Goal: Participate in discussion: Engage in conversation with other users on a specific topic

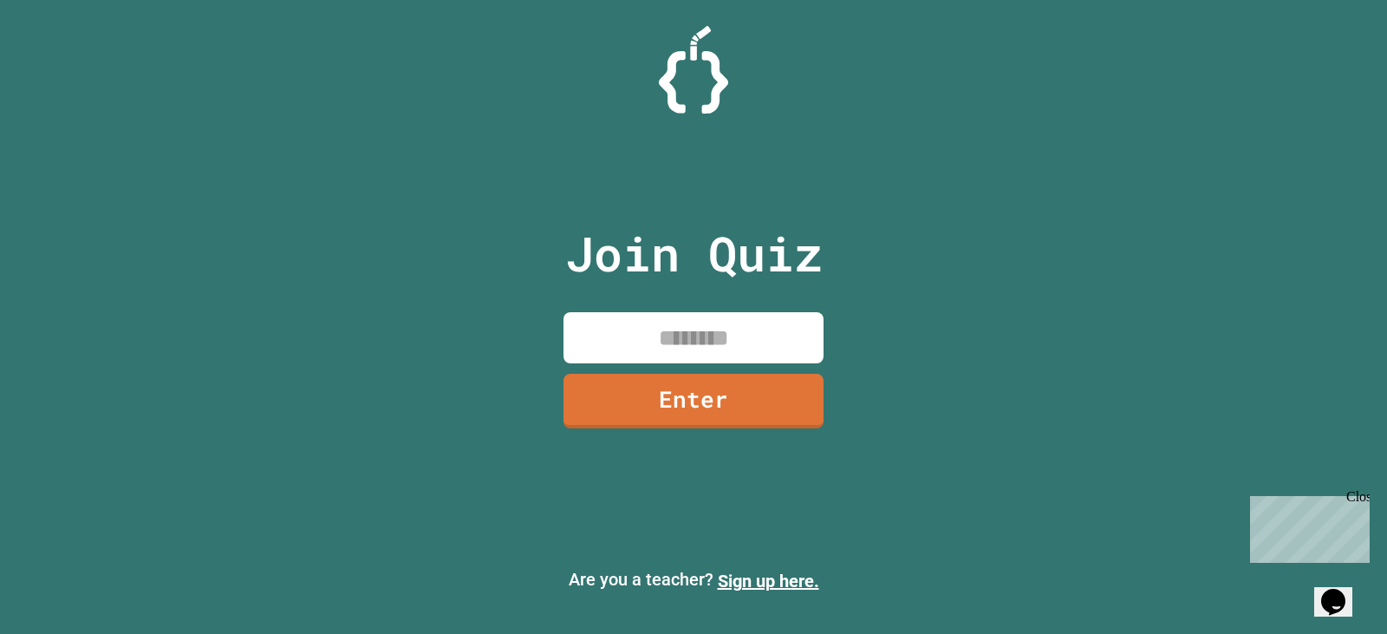
click at [699, 336] on input at bounding box center [694, 337] width 260 height 51
type input "********"
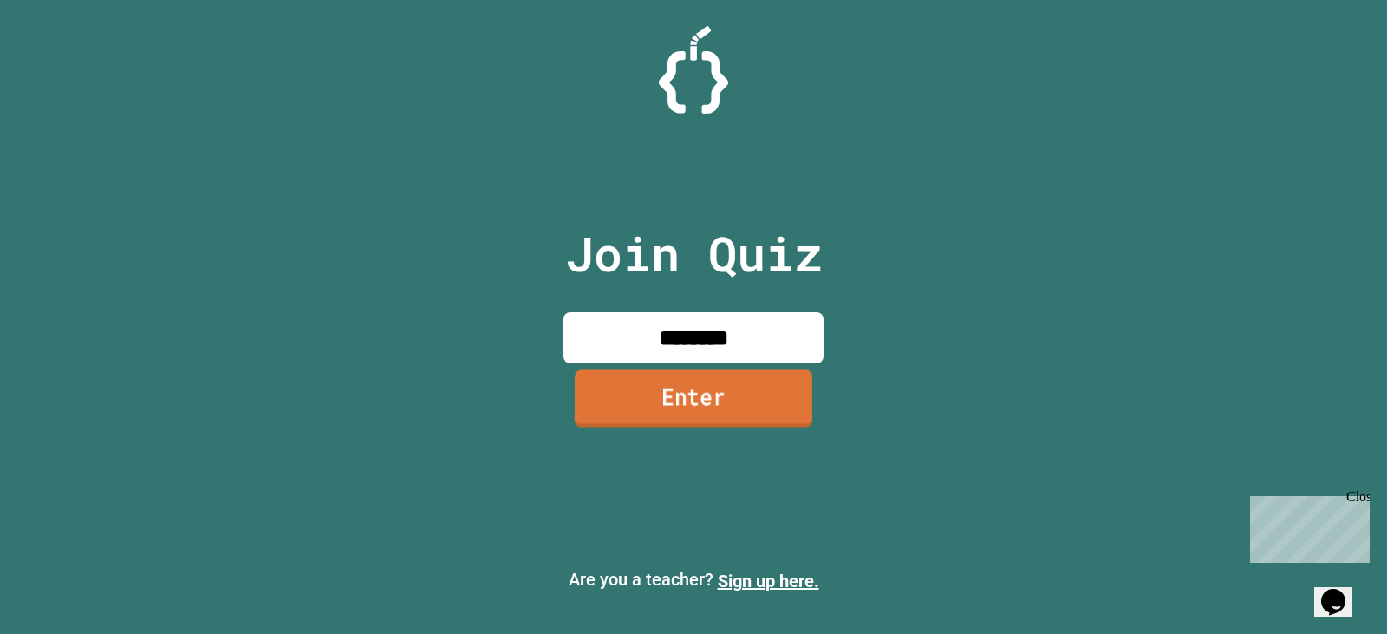
click at [734, 394] on link "Enter" at bounding box center [694, 397] width 238 height 57
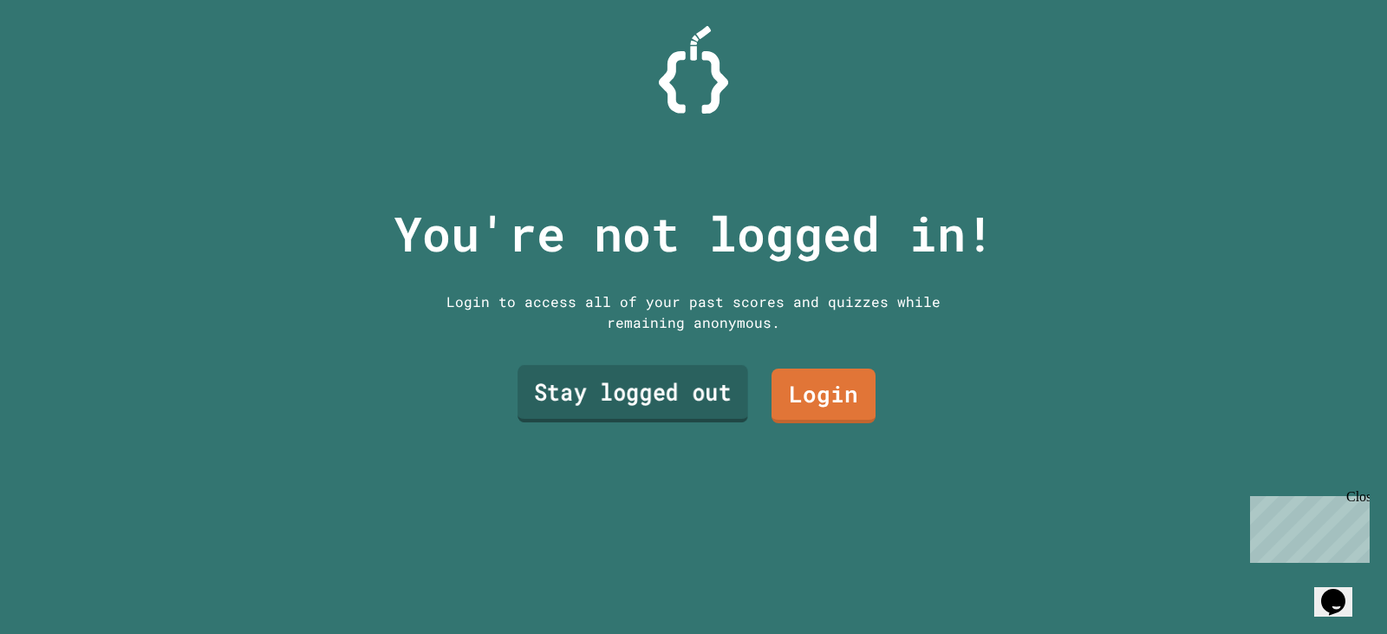
click at [642, 375] on link "Stay logged out" at bounding box center [633, 393] width 231 height 57
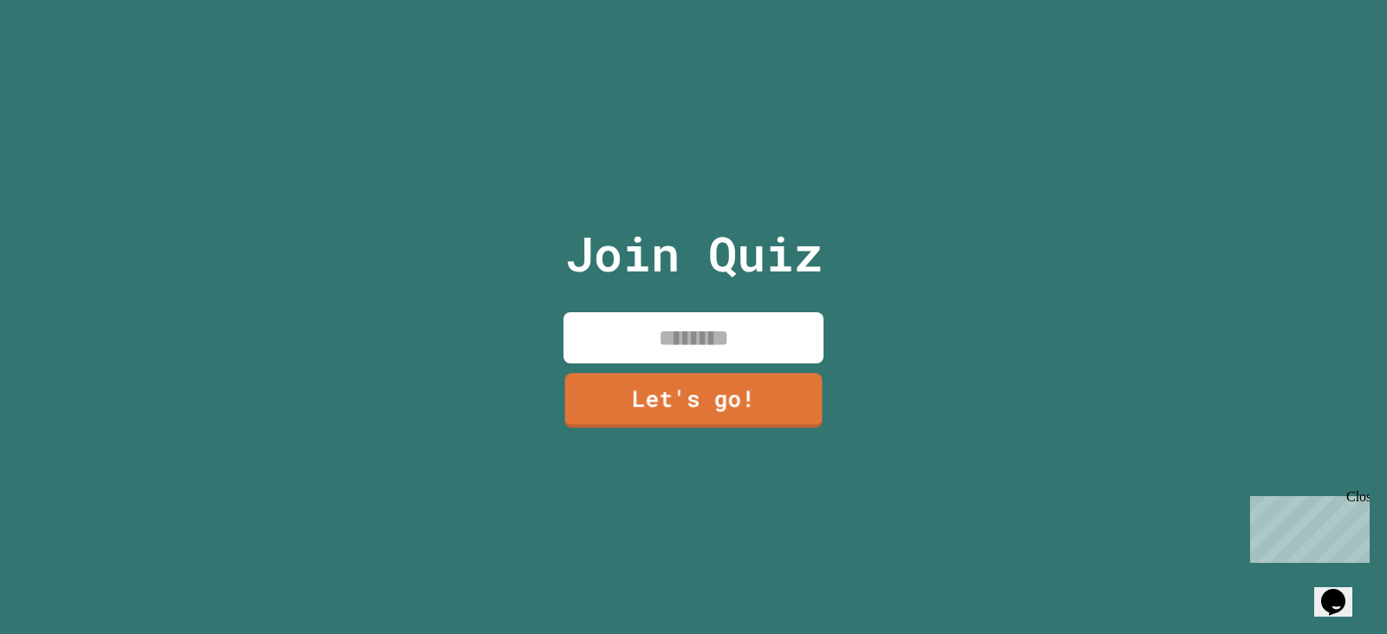
click at [692, 319] on input at bounding box center [694, 337] width 260 height 51
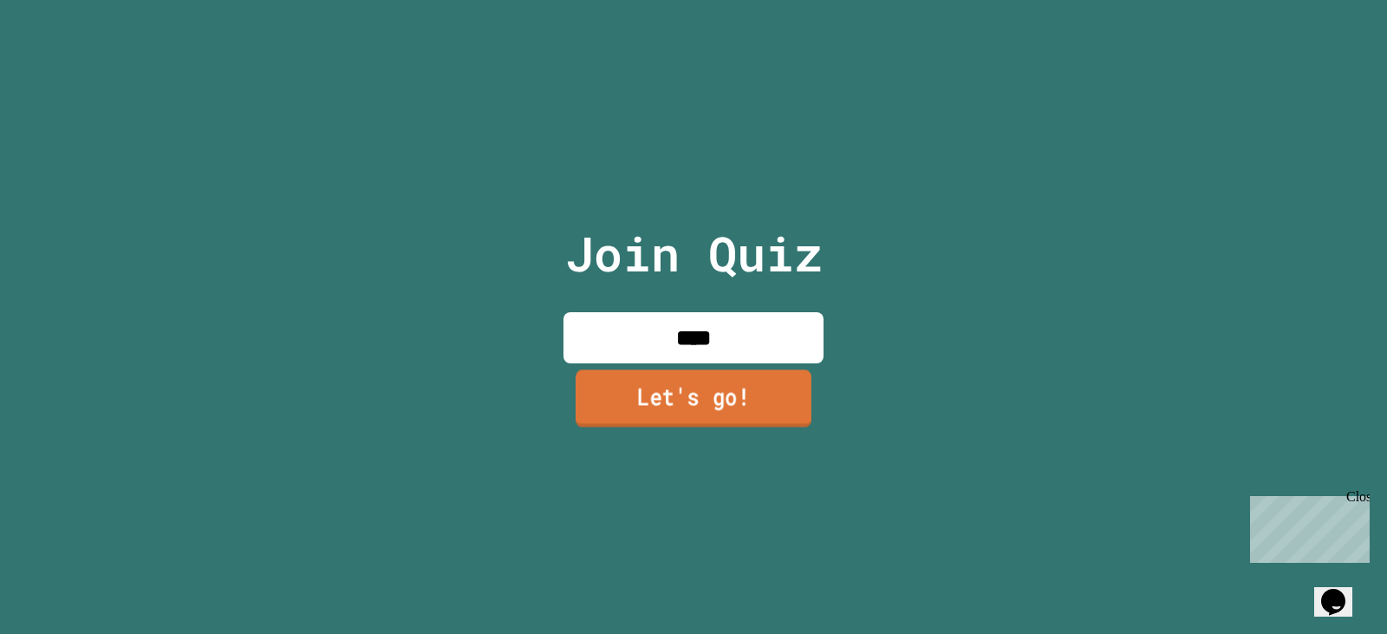
type input "****"
click at [740, 413] on link "Let's go!" at bounding box center [694, 397] width 236 height 57
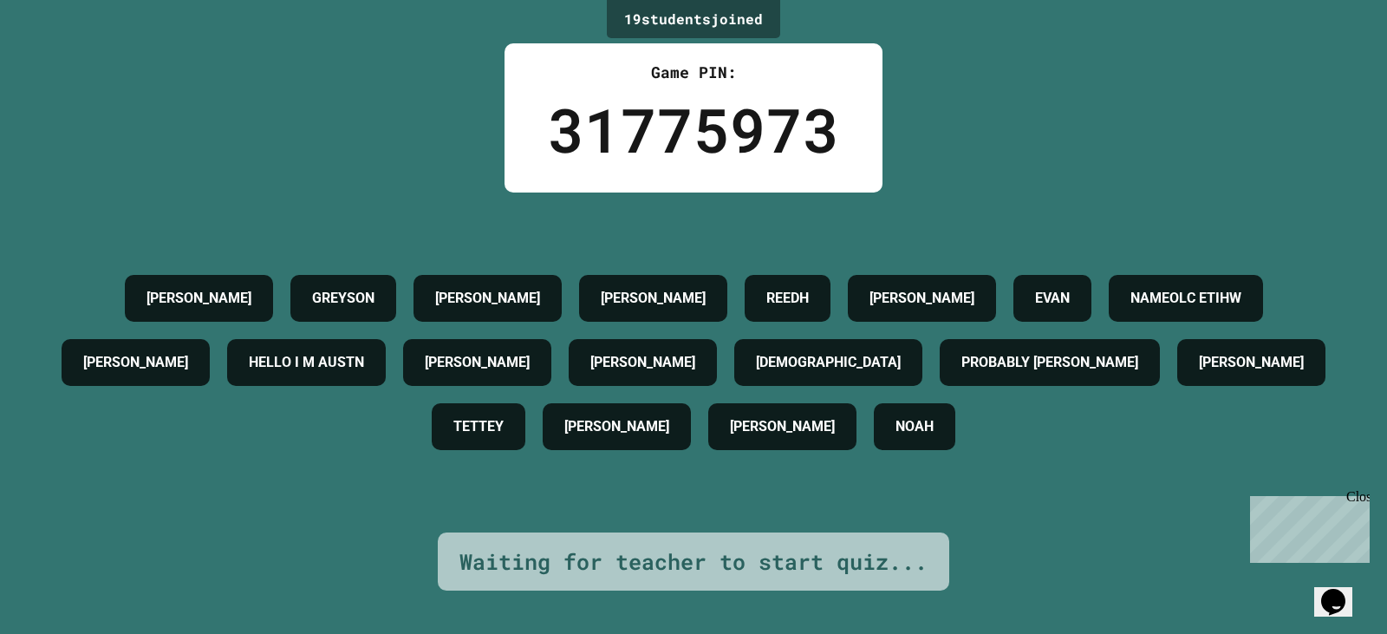
drag, startPoint x: 403, startPoint y: 29, endPoint x: 423, endPoint y: 133, distance: 105.1
click at [423, 133] on div "19 student s joined Game PIN: 31775973 JAKE GREYSON SEAN LEON REEDH TIM EVAN NA…" at bounding box center [693, 317] width 1387 height 634
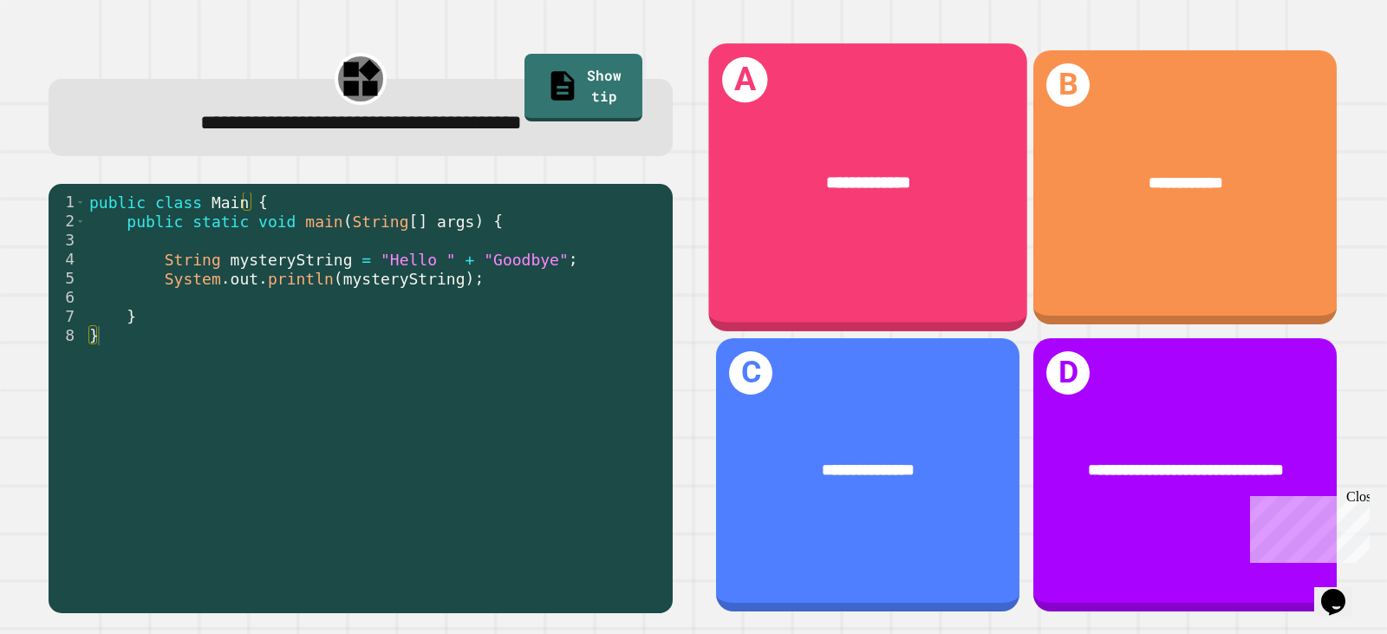
click at [970, 279] on div "**********" at bounding box center [867, 186] width 319 height 287
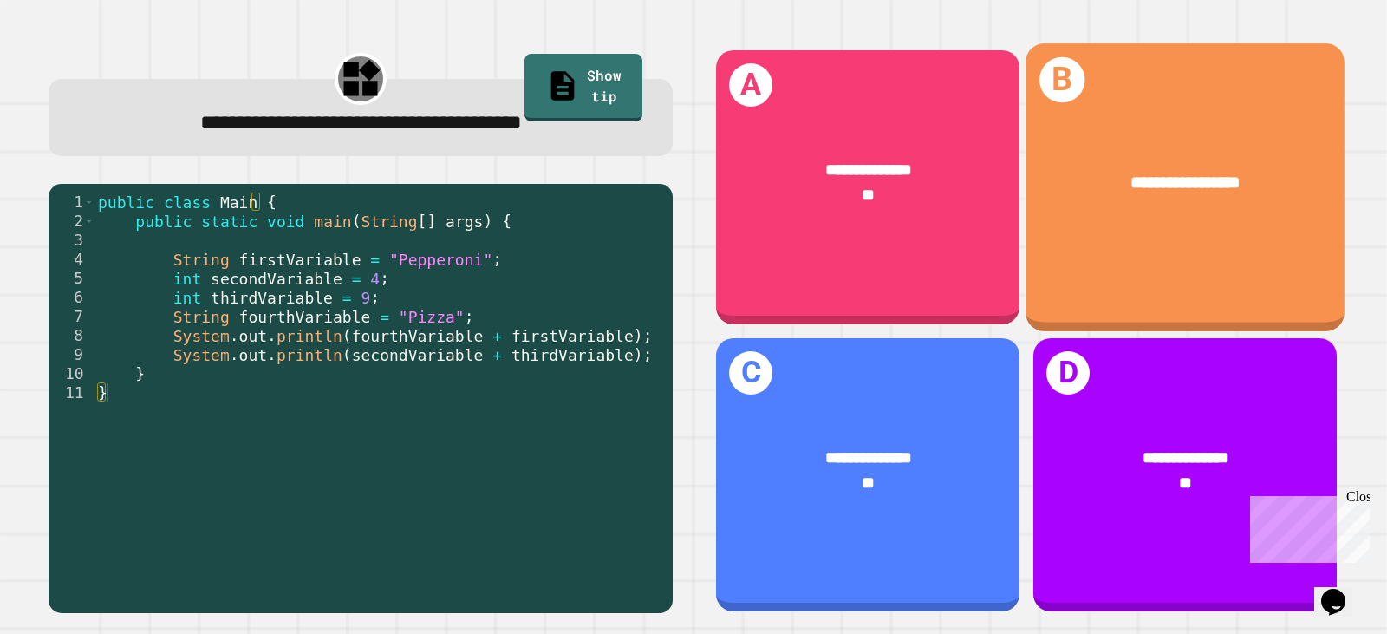
click at [1181, 267] on div "**********" at bounding box center [1185, 186] width 319 height 287
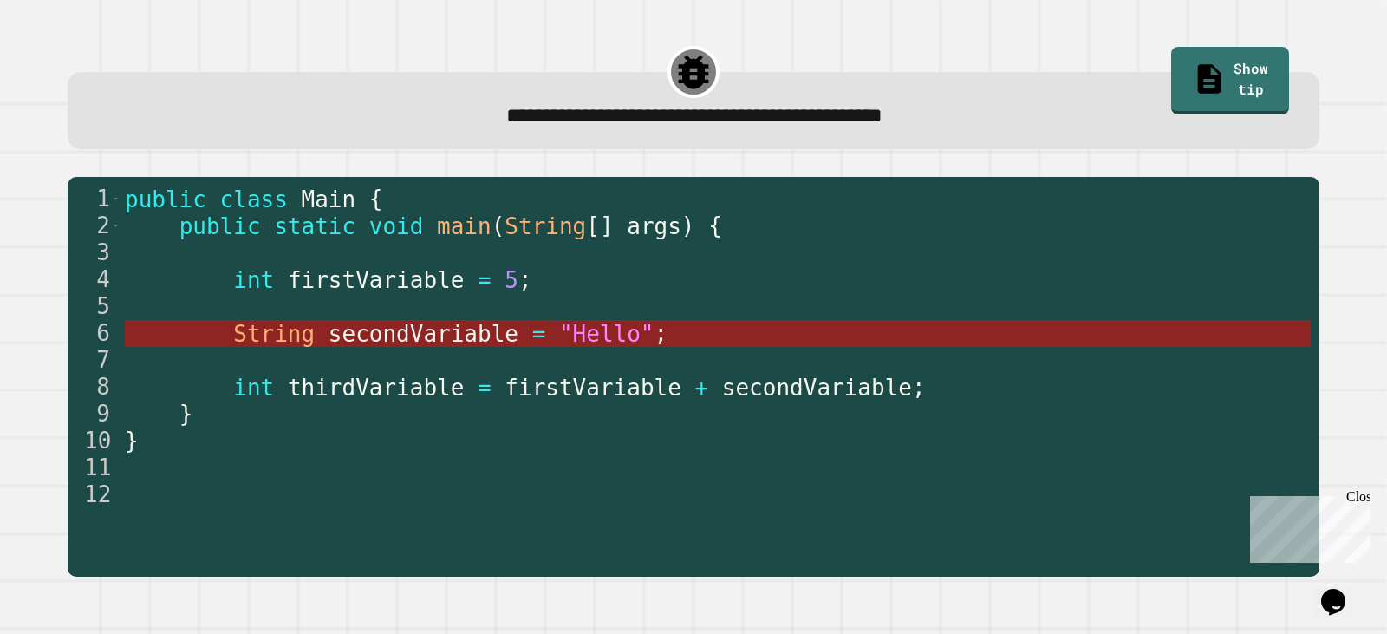
click at [590, 328] on span ""Hello"" at bounding box center [606, 334] width 95 height 26
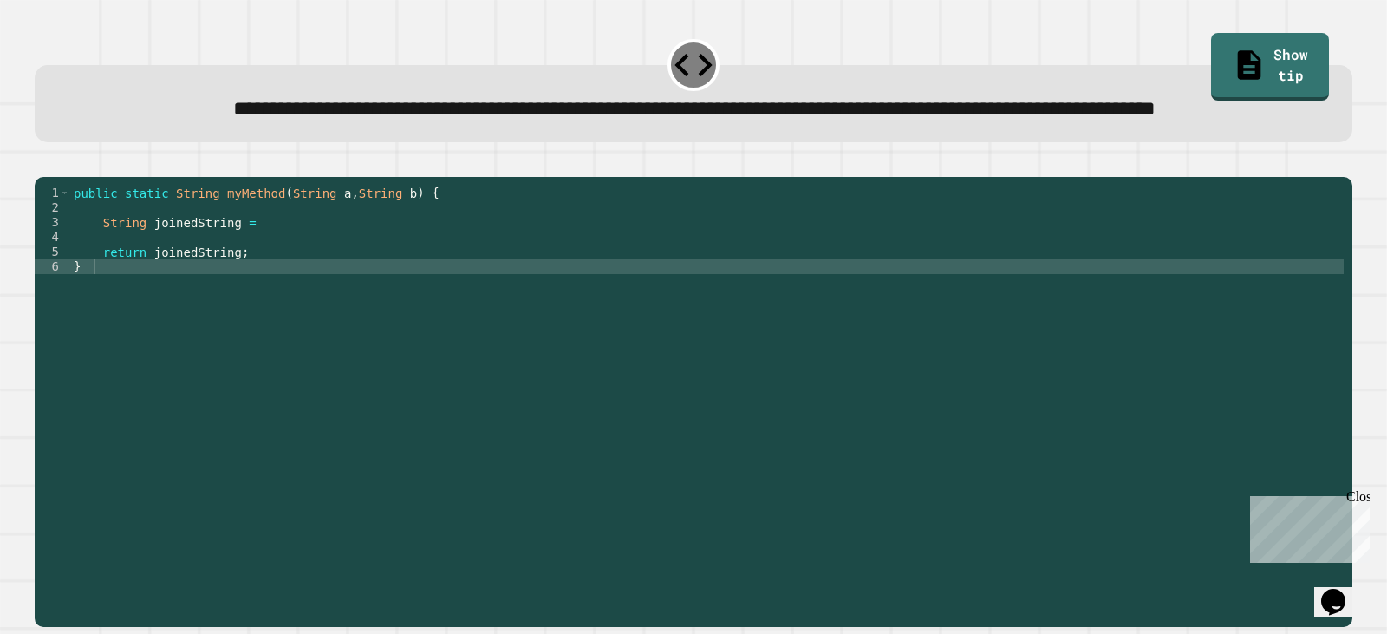
click at [306, 279] on div "public static String myMethod ( String a , String b ) { String joinedString = r…" at bounding box center [707, 363] width 1274 height 354
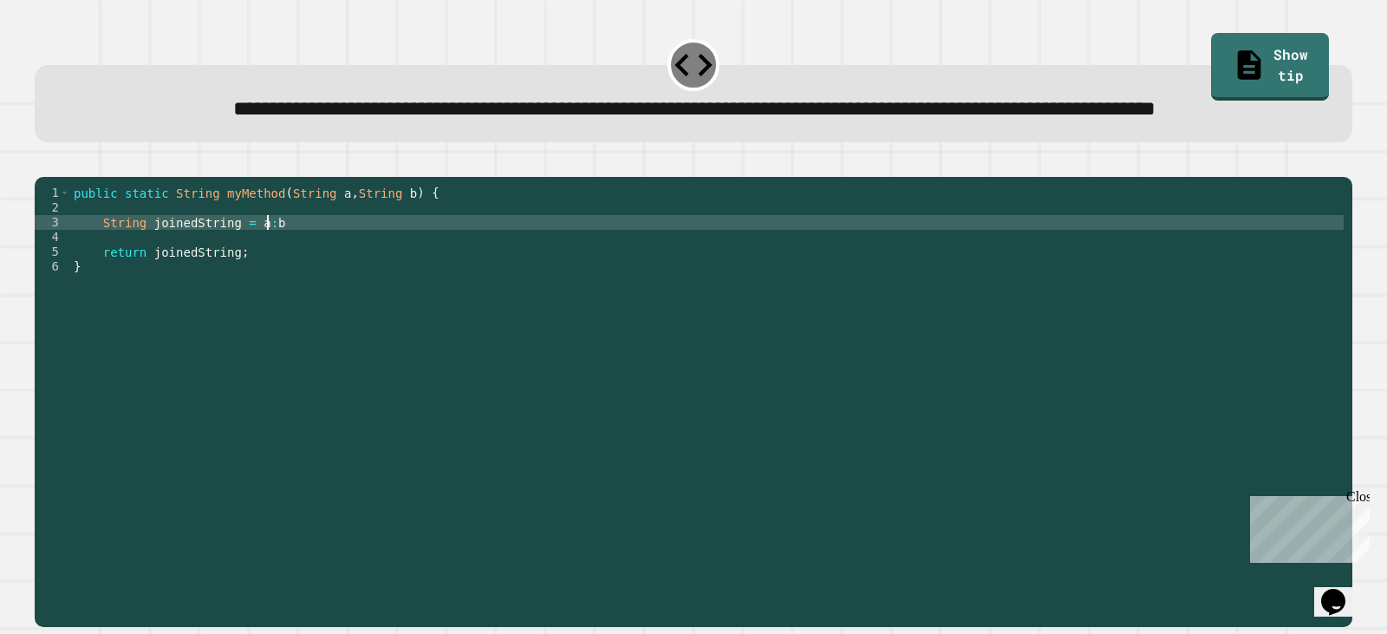
scroll to position [0, 13]
type textarea "**********"
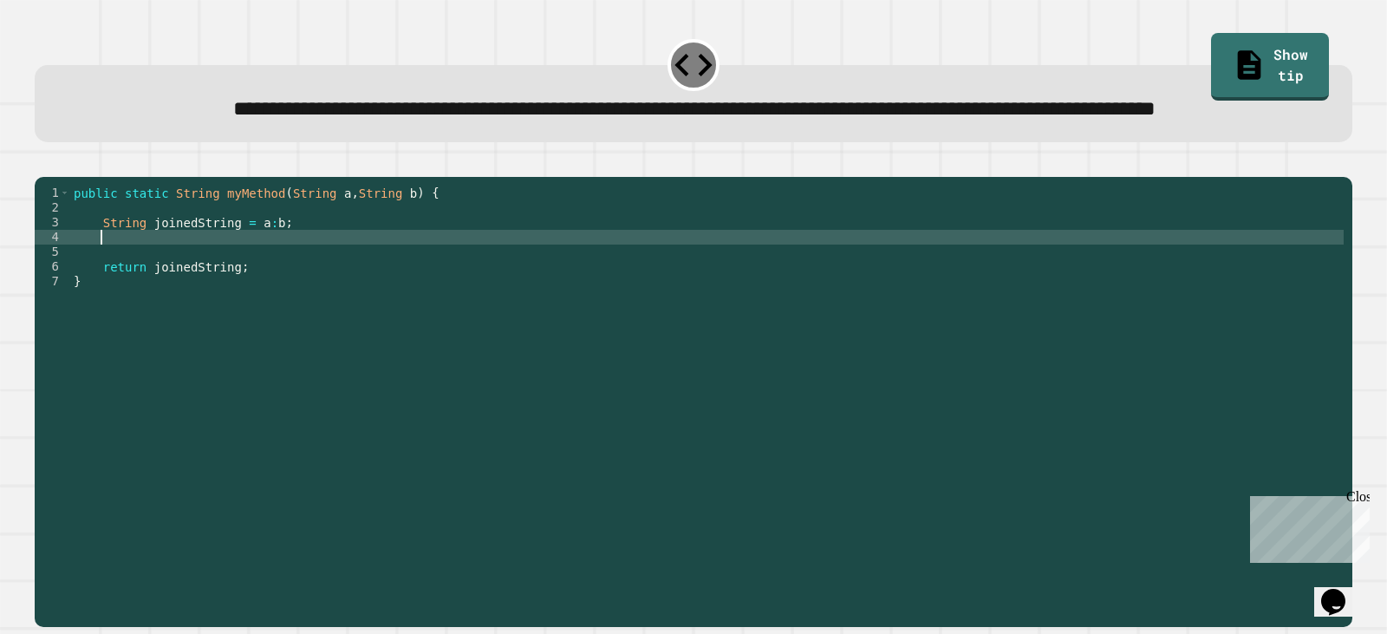
scroll to position [0, 0]
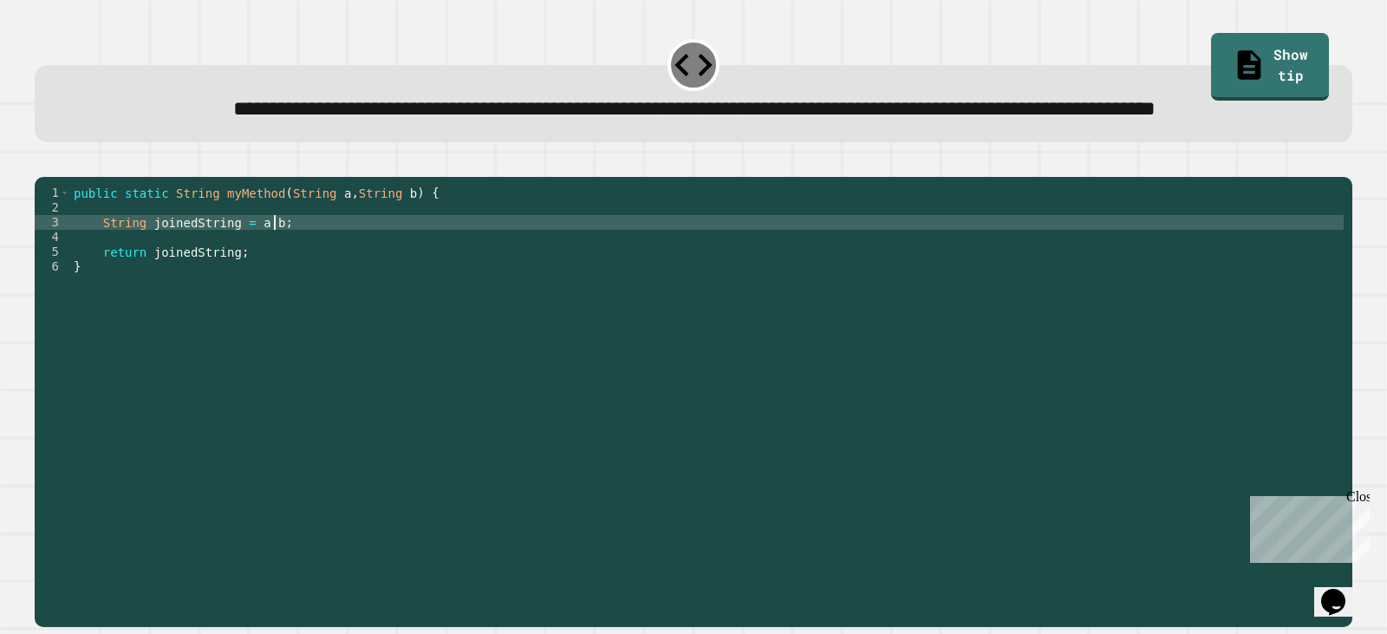
click at [43, 162] on button "button" at bounding box center [43, 162] width 0 height 0
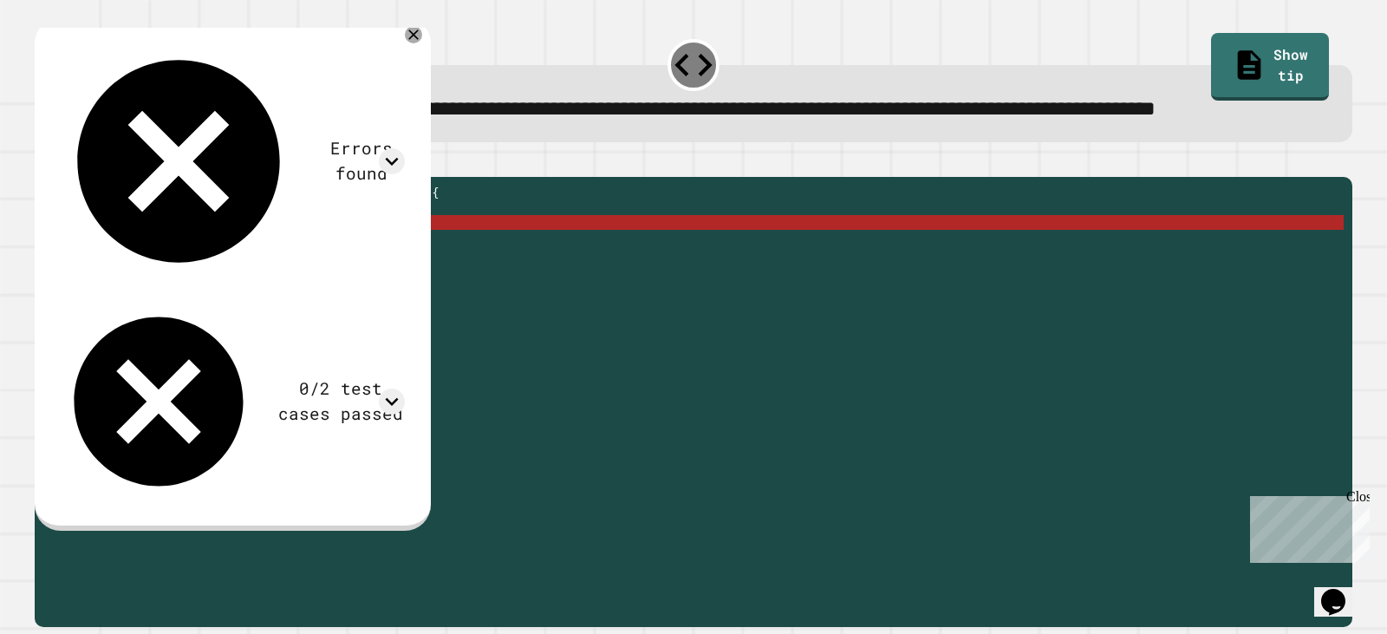
click at [290, 276] on div "public static String myMethod ( String a , String b ) { String joinedString = a…" at bounding box center [707, 363] width 1274 height 354
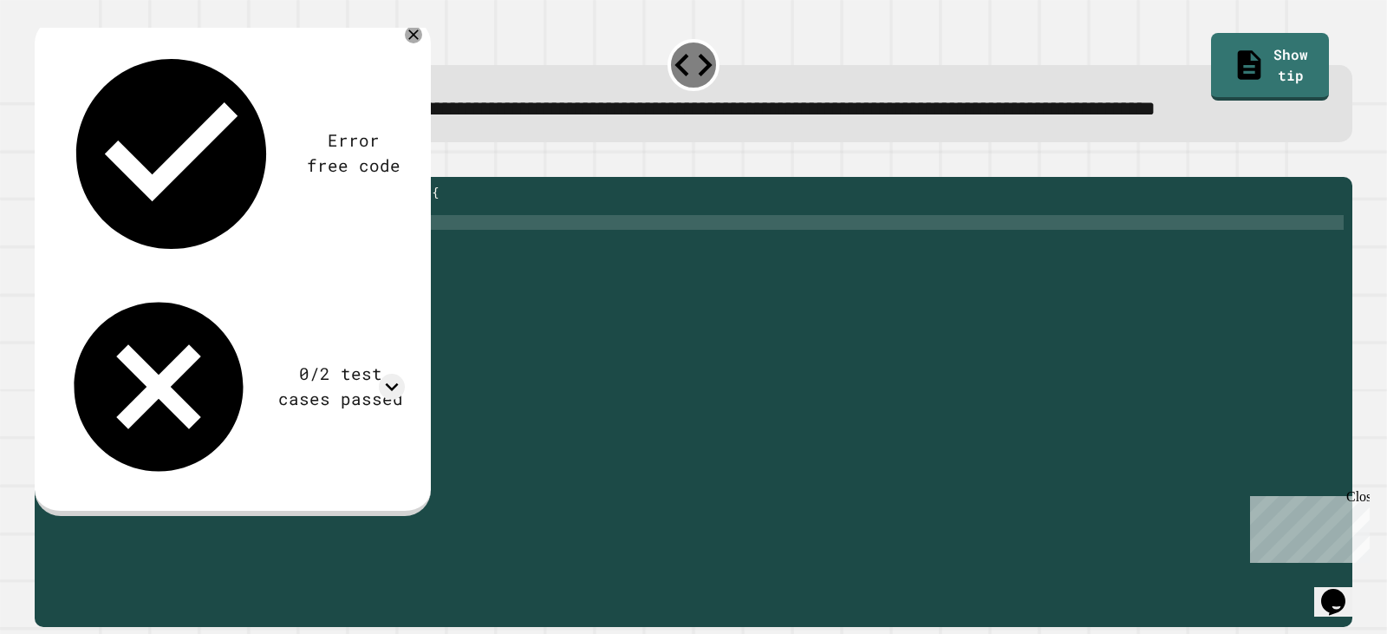
scroll to position [0, 13]
type textarea "**********"
click at [43, 162] on icon "button" at bounding box center [43, 162] width 0 height 0
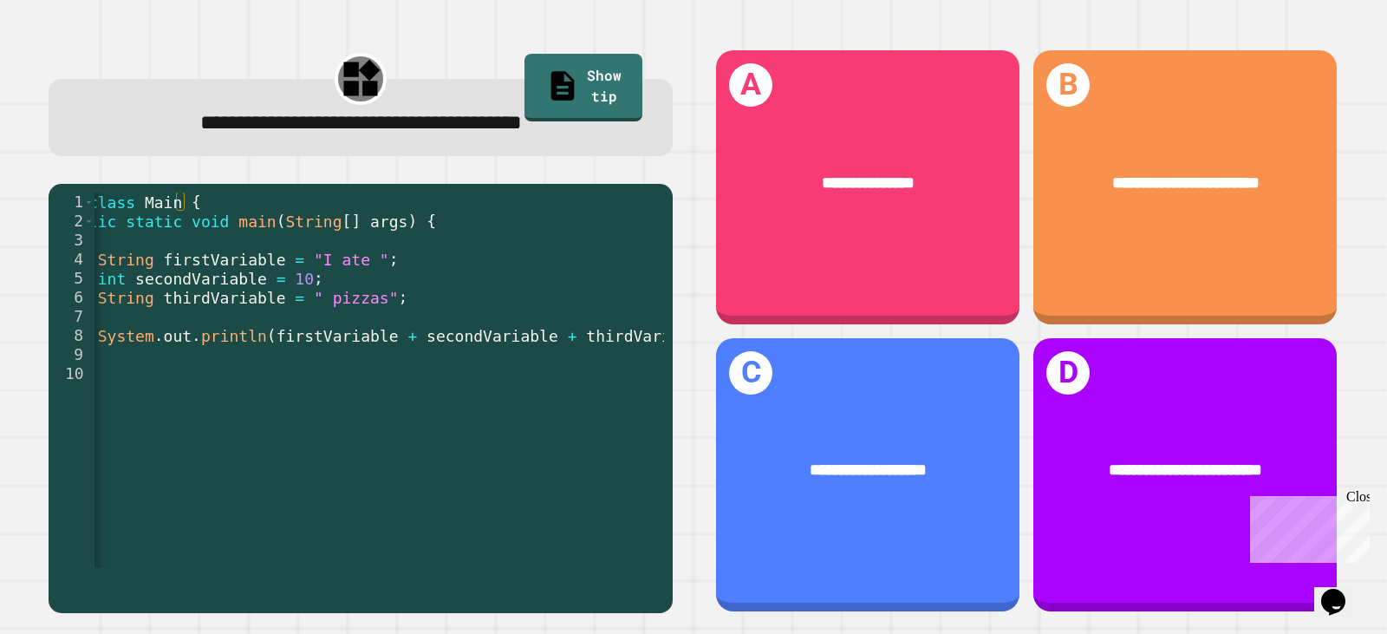
scroll to position [0, 72]
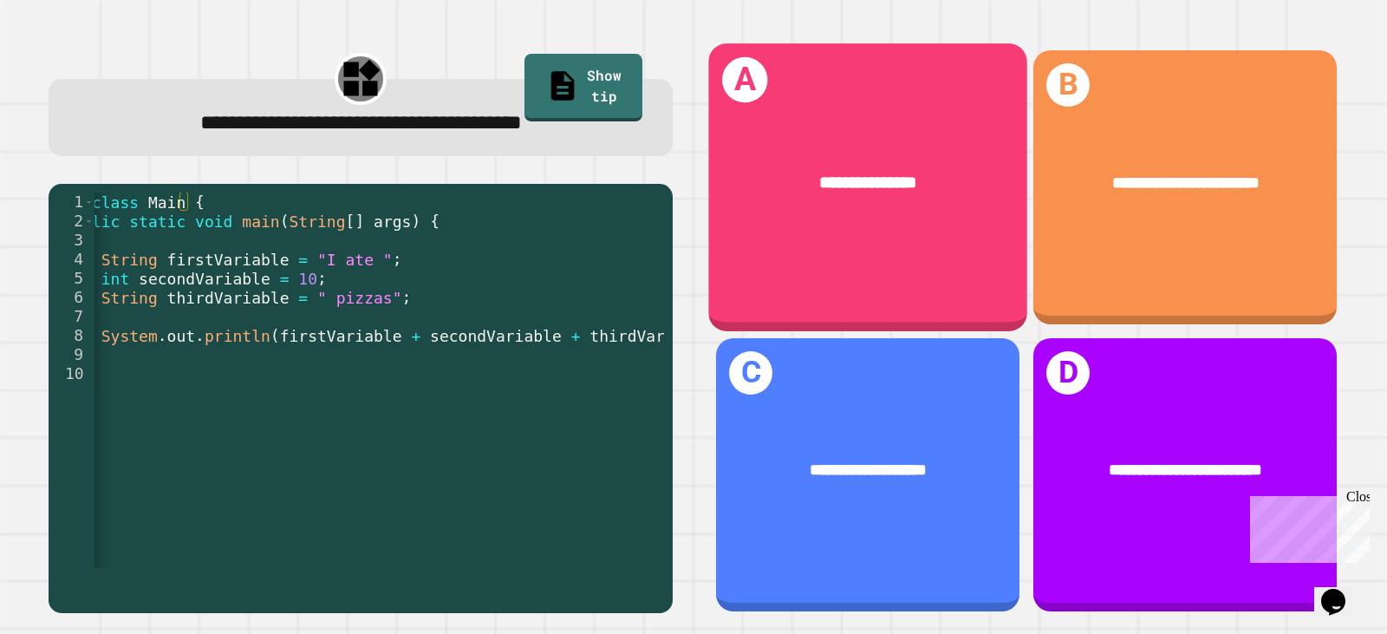
click at [963, 226] on div "**********" at bounding box center [867, 186] width 319 height 287
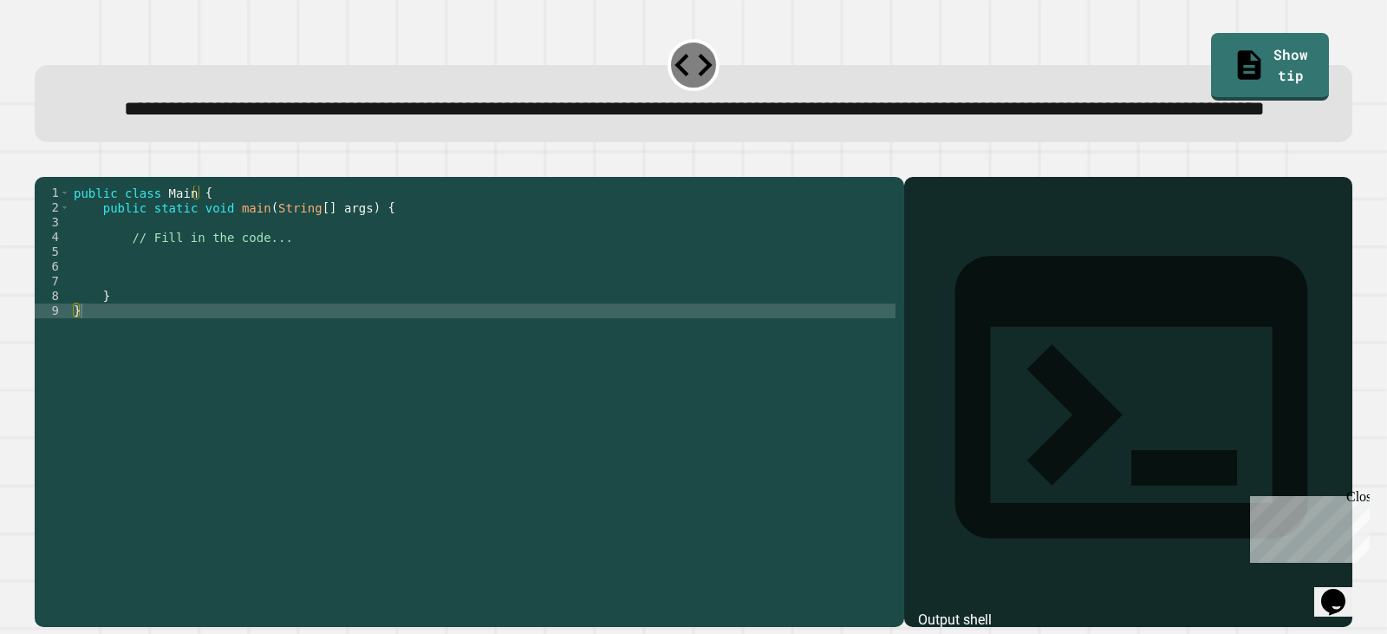
click at [301, 326] on div "public class Main { public static void main ( String [ ] args ) { // Fill in th…" at bounding box center [482, 363] width 825 height 354
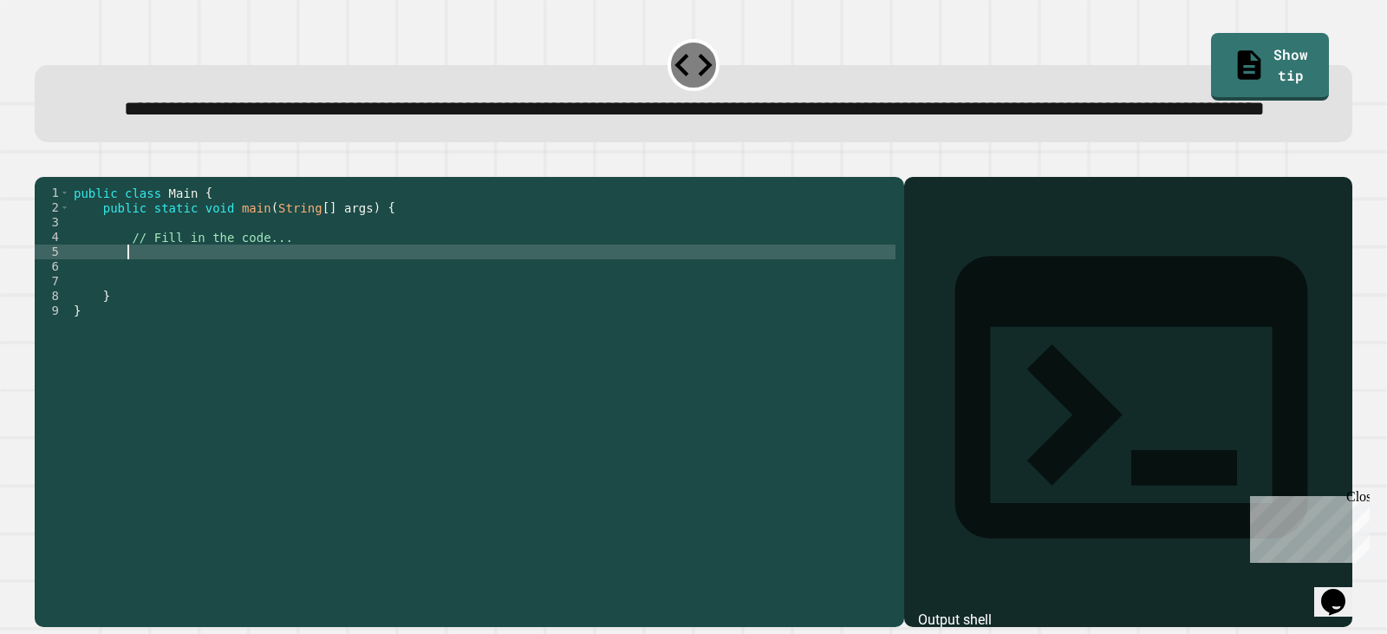
click at [302, 313] on div "public class Main { public static void main ( String [ ] args ) { // Fill in th…" at bounding box center [482, 363] width 825 height 354
type textarea "*"
click at [58, 179] on icon "button" at bounding box center [55, 172] width 10 height 12
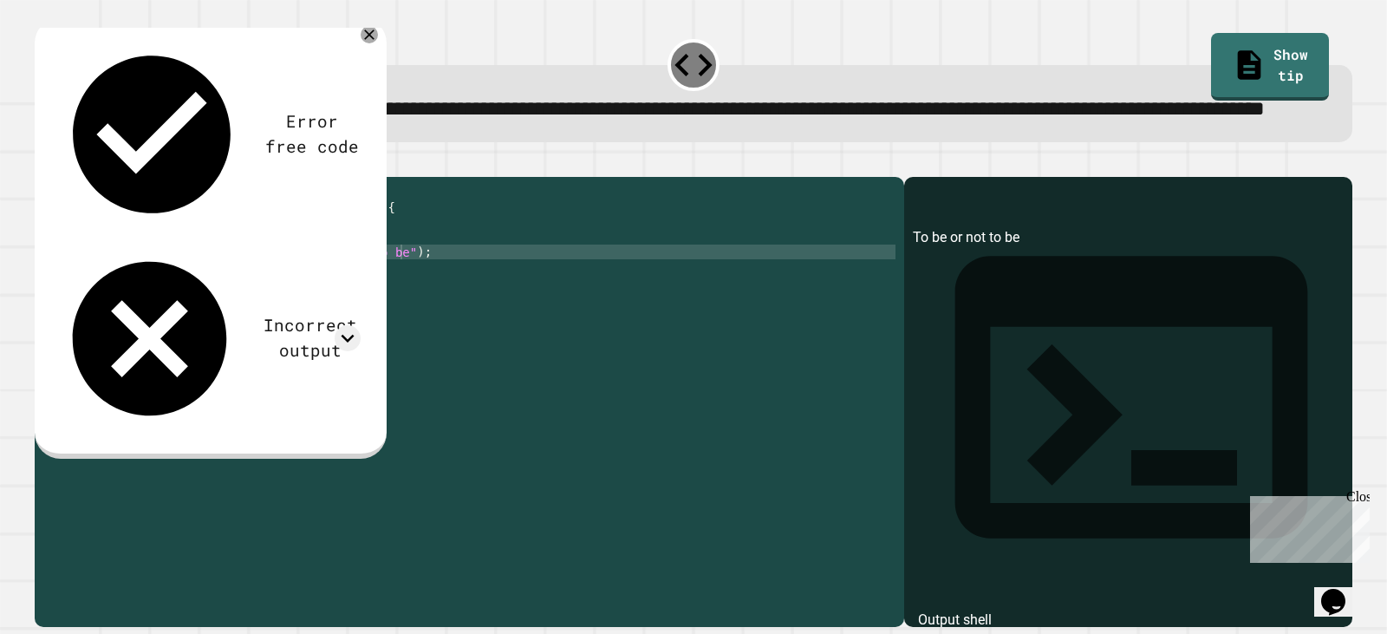
click at [384, 305] on div "public class Main { public static void main ( String [ ] args ) { // Fill in th…" at bounding box center [482, 363] width 825 height 354
click at [43, 162] on button "button" at bounding box center [43, 162] width 0 height 0
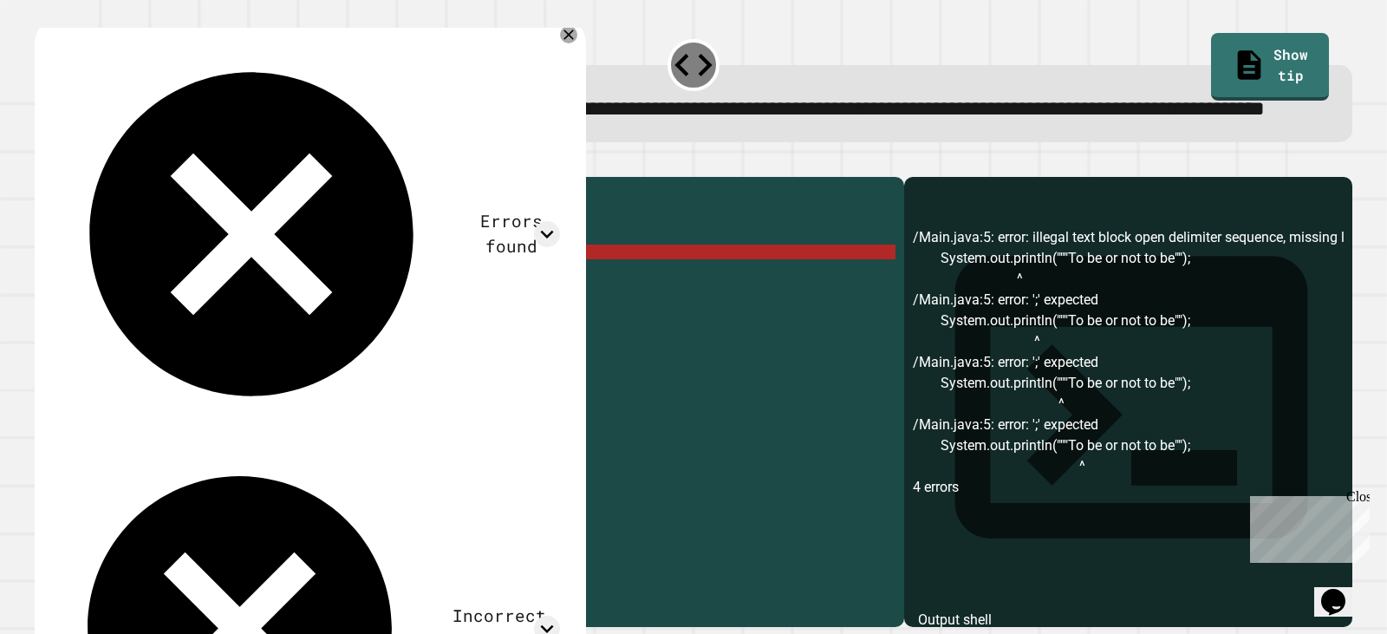
click at [261, 307] on div "public class Main { public static void main ( String [ ] args ) { // Fill in th…" at bounding box center [482, 363] width 825 height 354
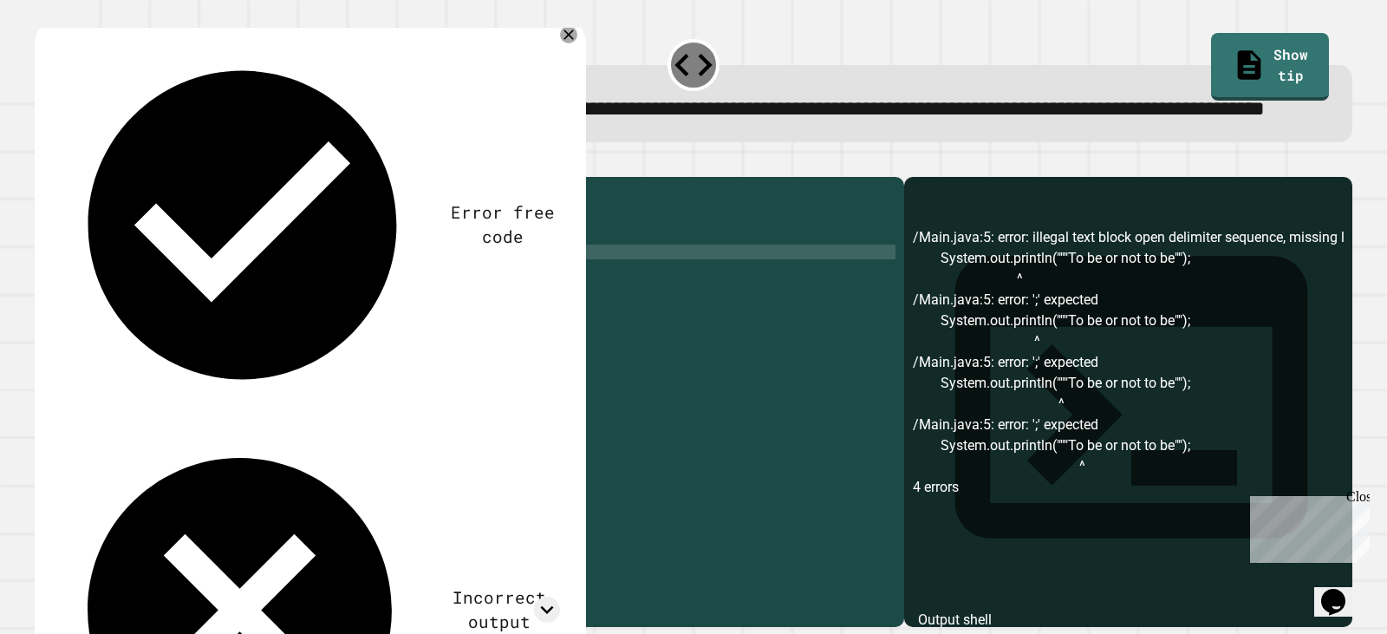
click at [392, 308] on div "public class Main { public static void main ( String [ ] args ) { // Fill in th…" at bounding box center [482, 363] width 825 height 354
click at [563, 45] on icon at bounding box center [568, 34] width 21 height 21
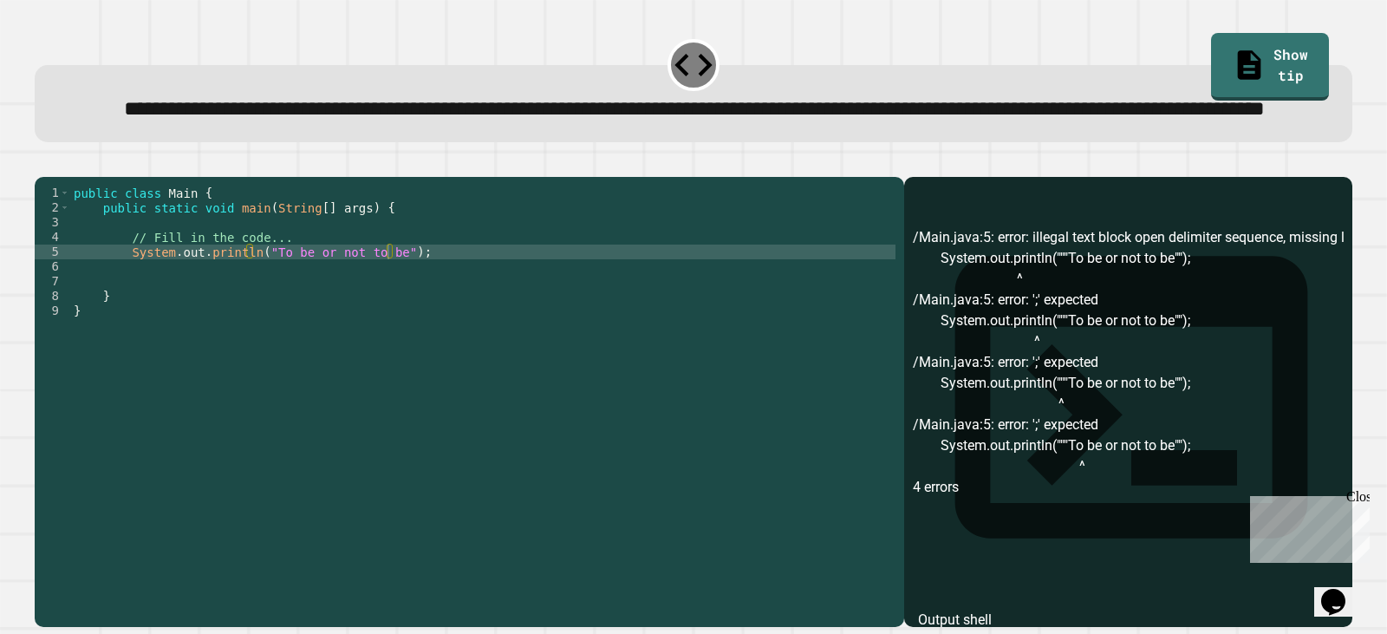
click at [389, 295] on div "public class Main { public static void main ( String [ ] args ) { // Fill in th…" at bounding box center [482, 363] width 825 height 354
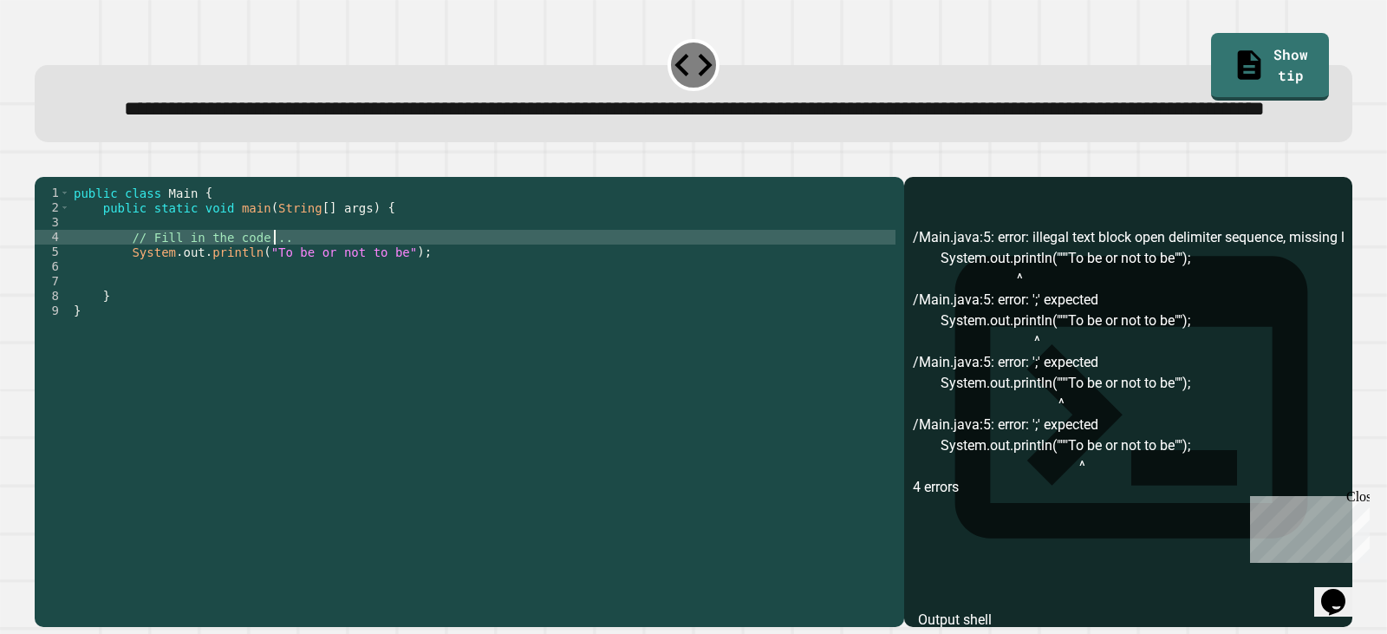
type textarea "**********"
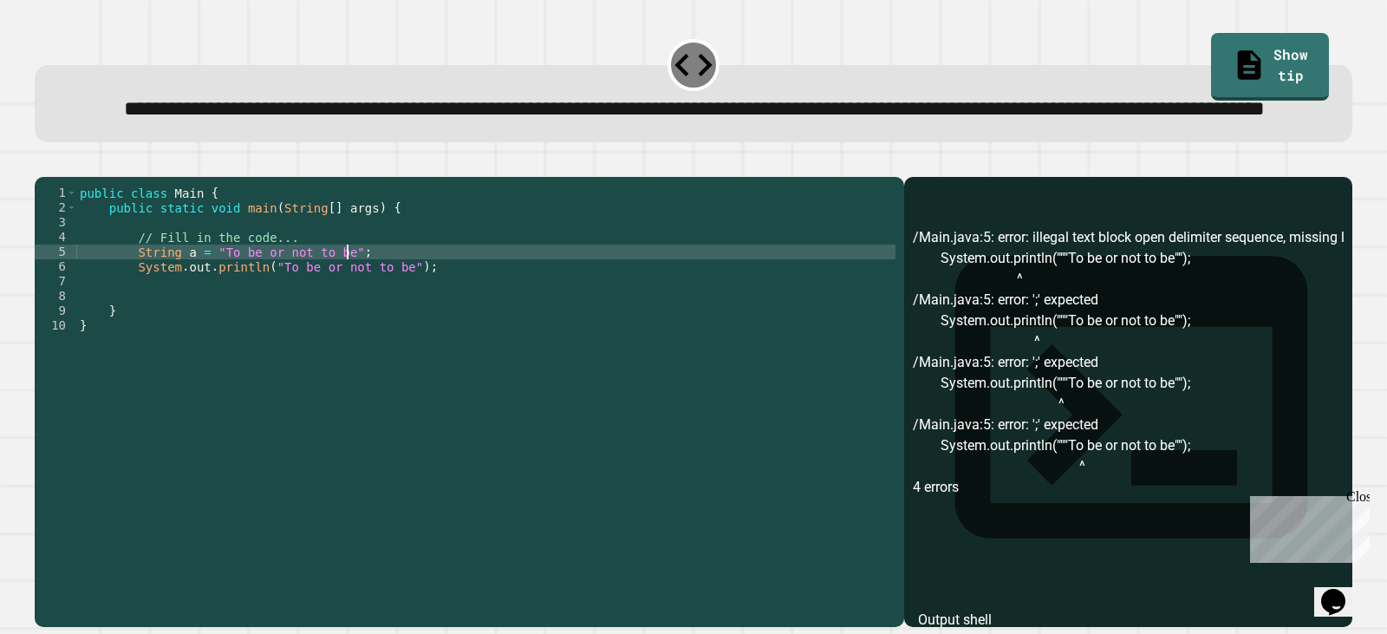
scroll to position [0, 18]
click at [43, 162] on icon "button" at bounding box center [43, 162] width 0 height 0
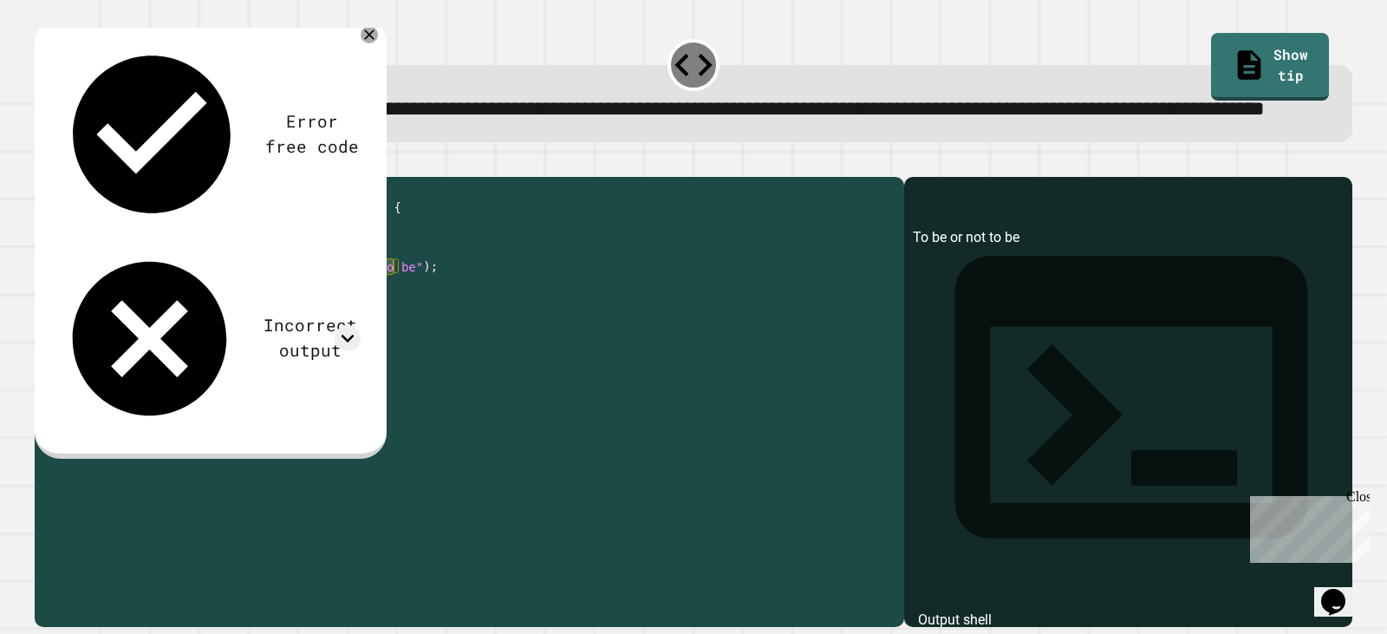
drag, startPoint x: 392, startPoint y: 327, endPoint x: 262, endPoint y: 330, distance: 130.1
click at [262, 330] on div "public class Main { public static void main ( String [ ] args ) { // Fill in th…" at bounding box center [485, 363] width 819 height 354
click at [43, 162] on icon "button" at bounding box center [43, 162] width 0 height 0
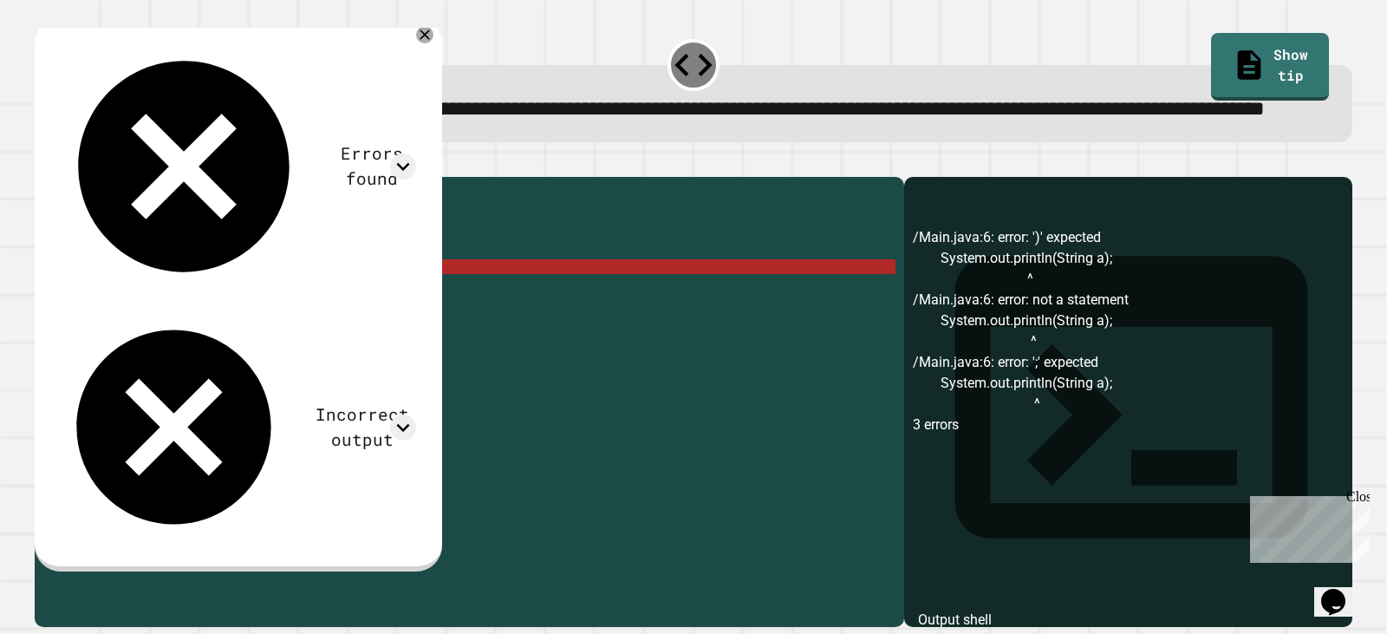
click at [312, 325] on div "public class Main { public static void main ( String [ ] args ) { // Fill in th…" at bounding box center [485, 363] width 819 height 354
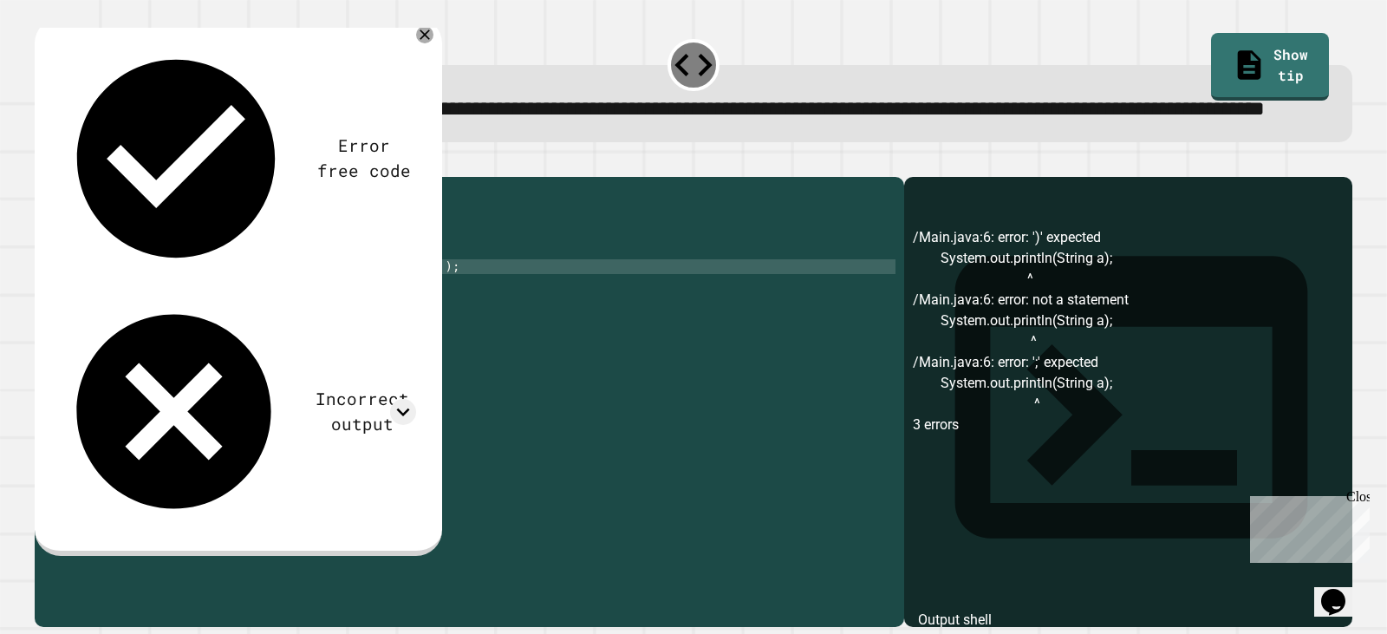
scroll to position [0, 24]
click at [43, 162] on icon "button" at bounding box center [43, 162] width 0 height 0
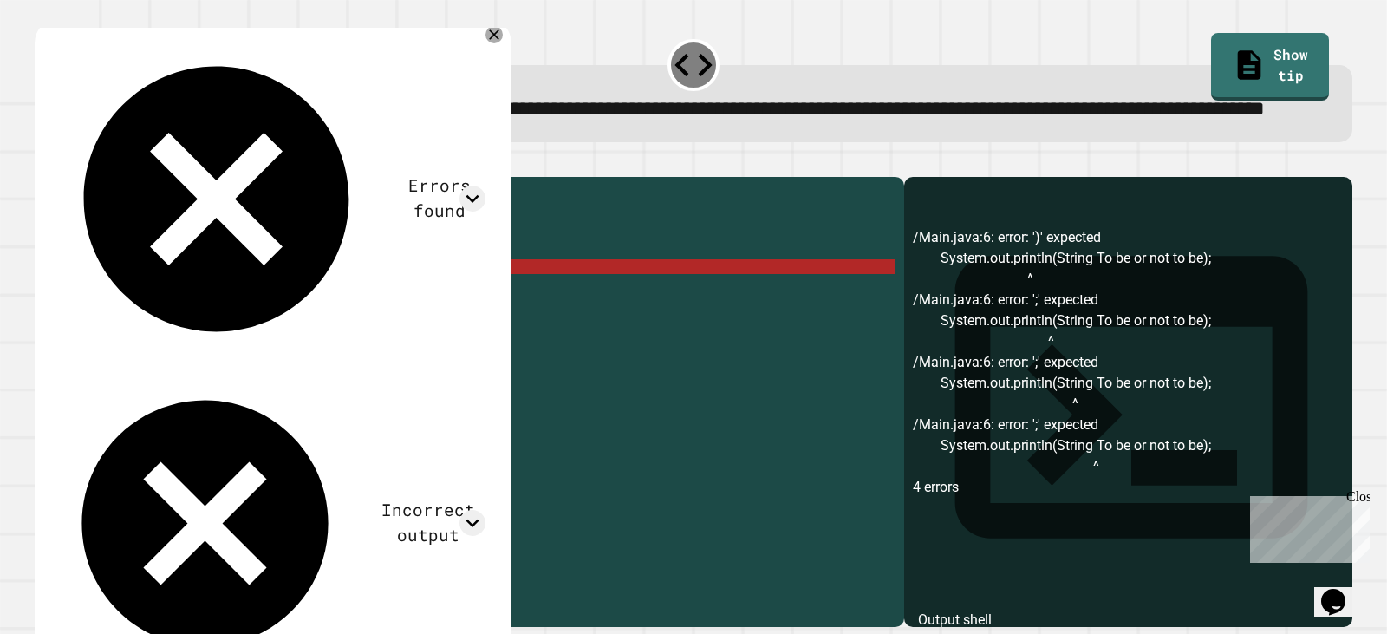
click at [302, 326] on div "public class Main { public static void main ( String [ ] args ) { // Fill in th…" at bounding box center [485, 363] width 819 height 354
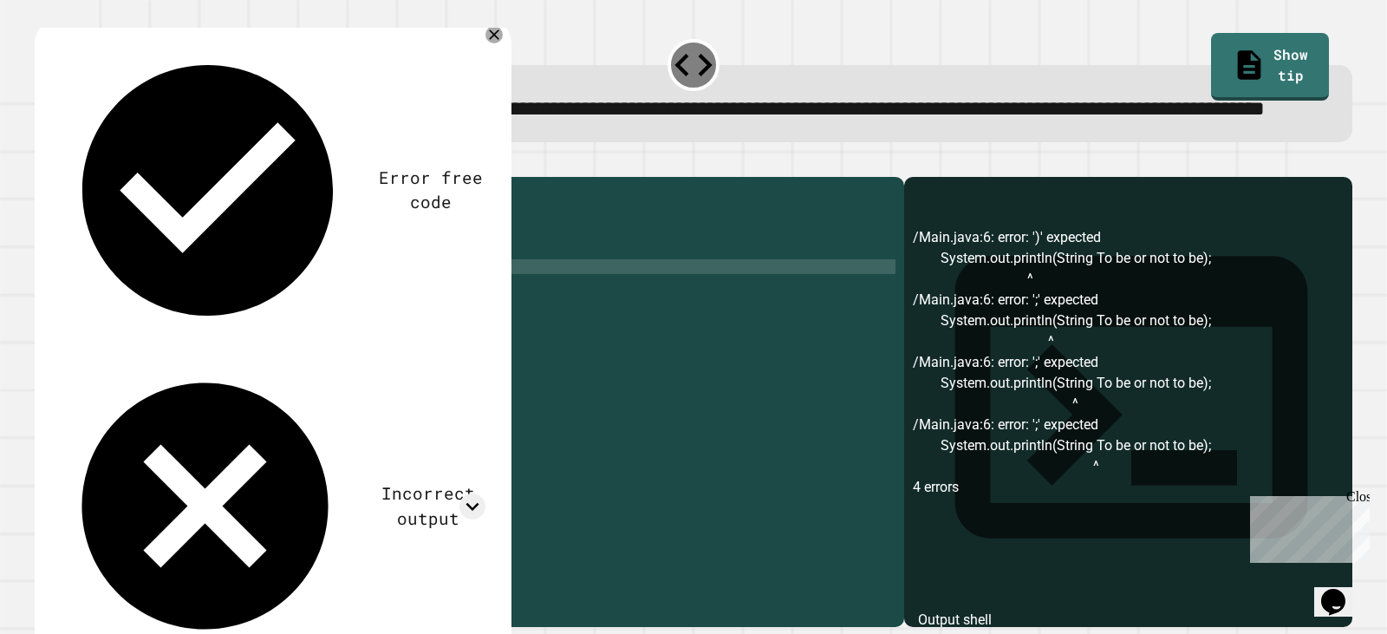
scroll to position [0, 13]
click at [382, 330] on div "public class Main { public static void main ( String [ ] args ) { // Fill in th…" at bounding box center [485, 363] width 819 height 354
click at [505, 45] on icon at bounding box center [494, 34] width 21 height 21
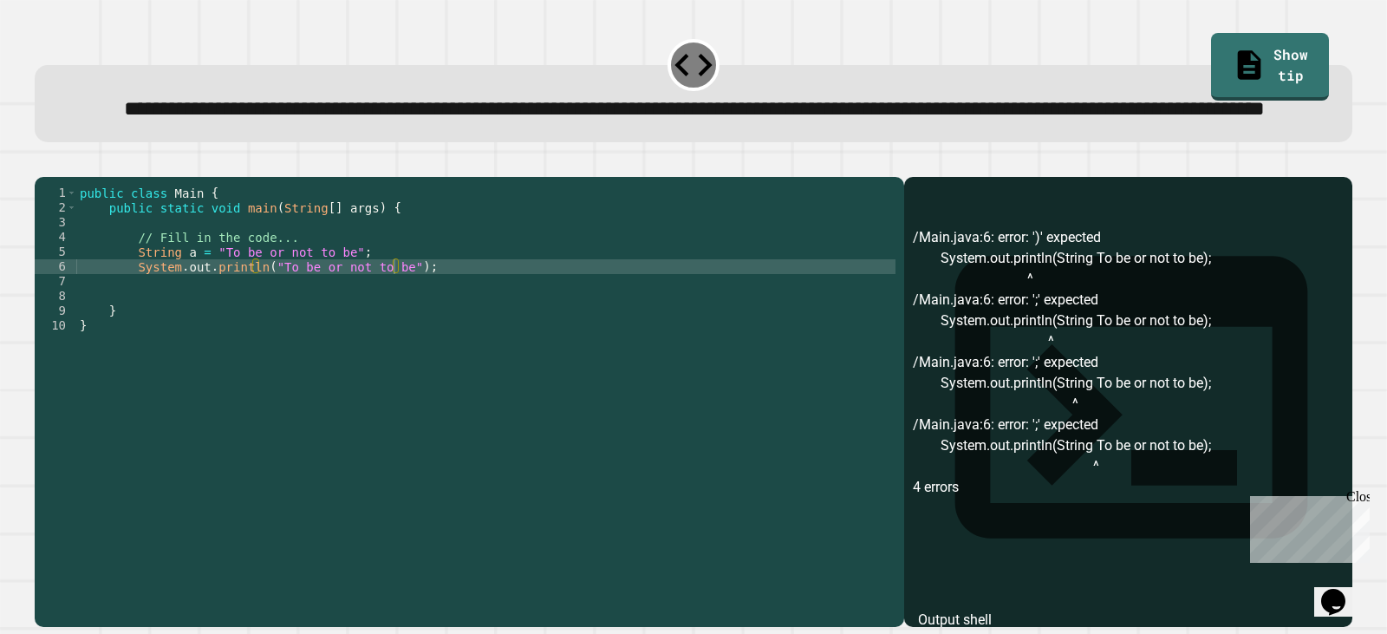
click at [387, 325] on div "public class Main { public static void main ( String [ ] args ) { // Fill in th…" at bounding box center [485, 363] width 819 height 354
type textarea "**********"
click at [43, 162] on button "button" at bounding box center [43, 162] width 0 height 0
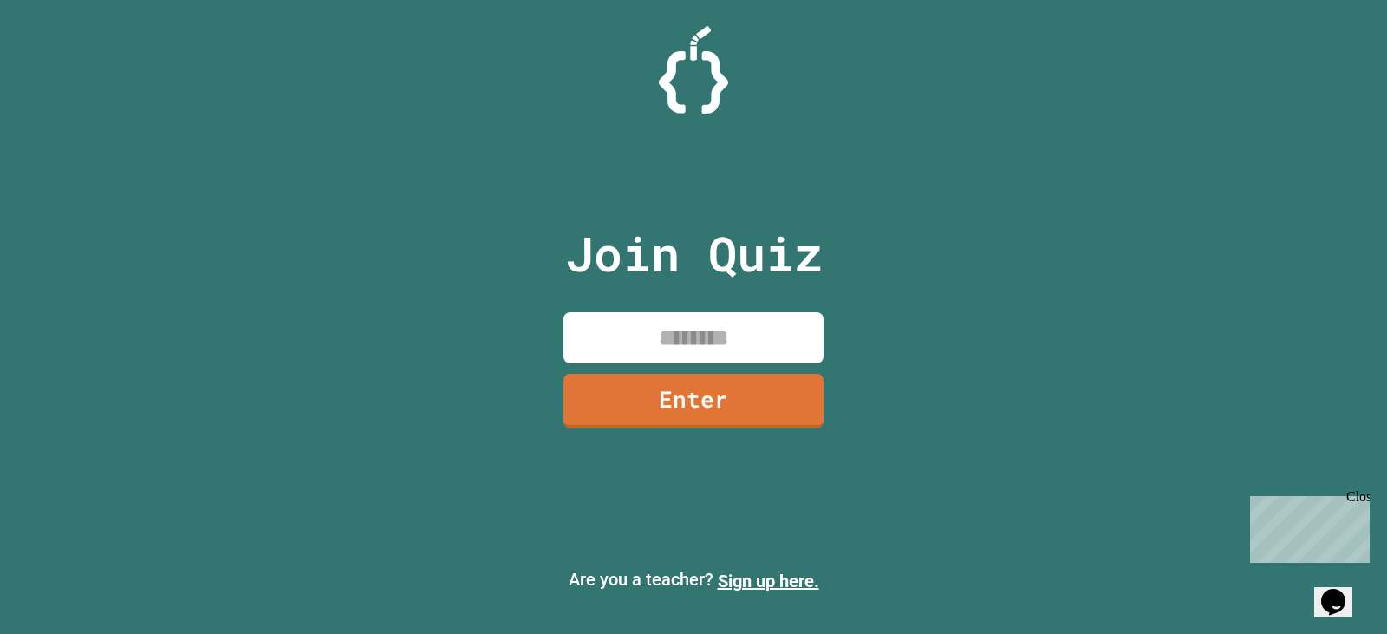
click at [650, 329] on input at bounding box center [694, 337] width 260 height 51
type input "********"
click at [655, 389] on link "Enter" at bounding box center [693, 399] width 267 height 57
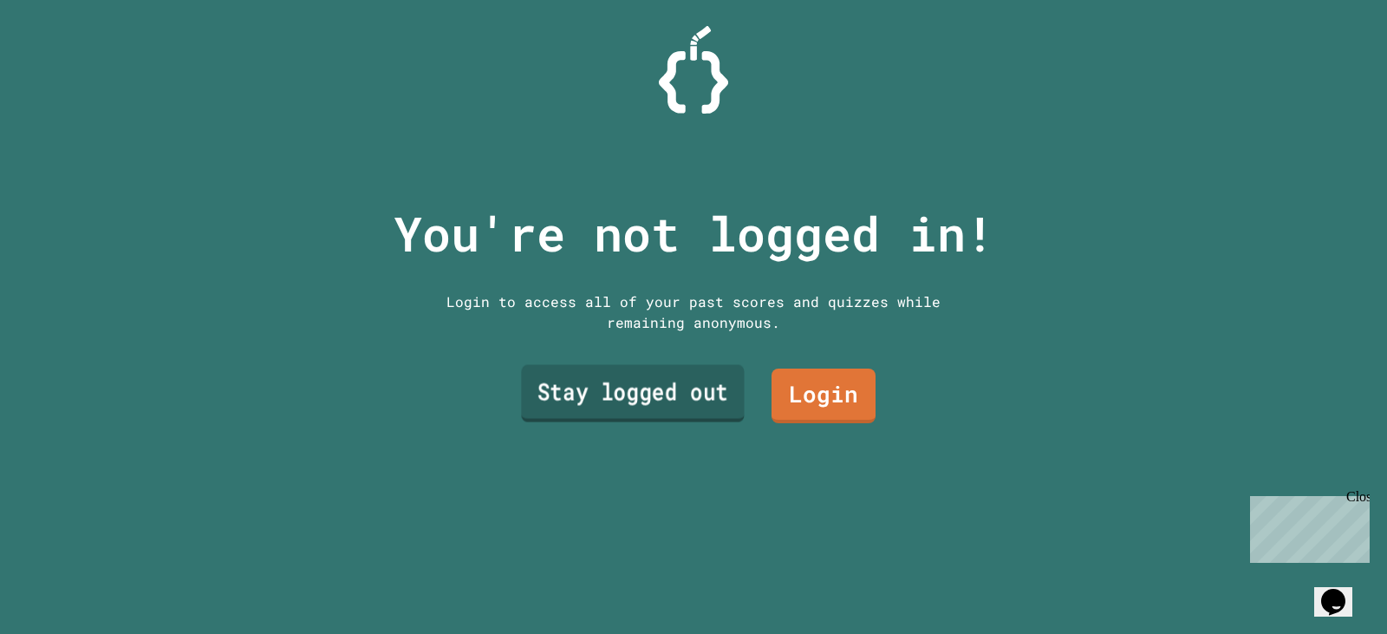
click at [654, 382] on link "Stay logged out" at bounding box center [632, 393] width 223 height 57
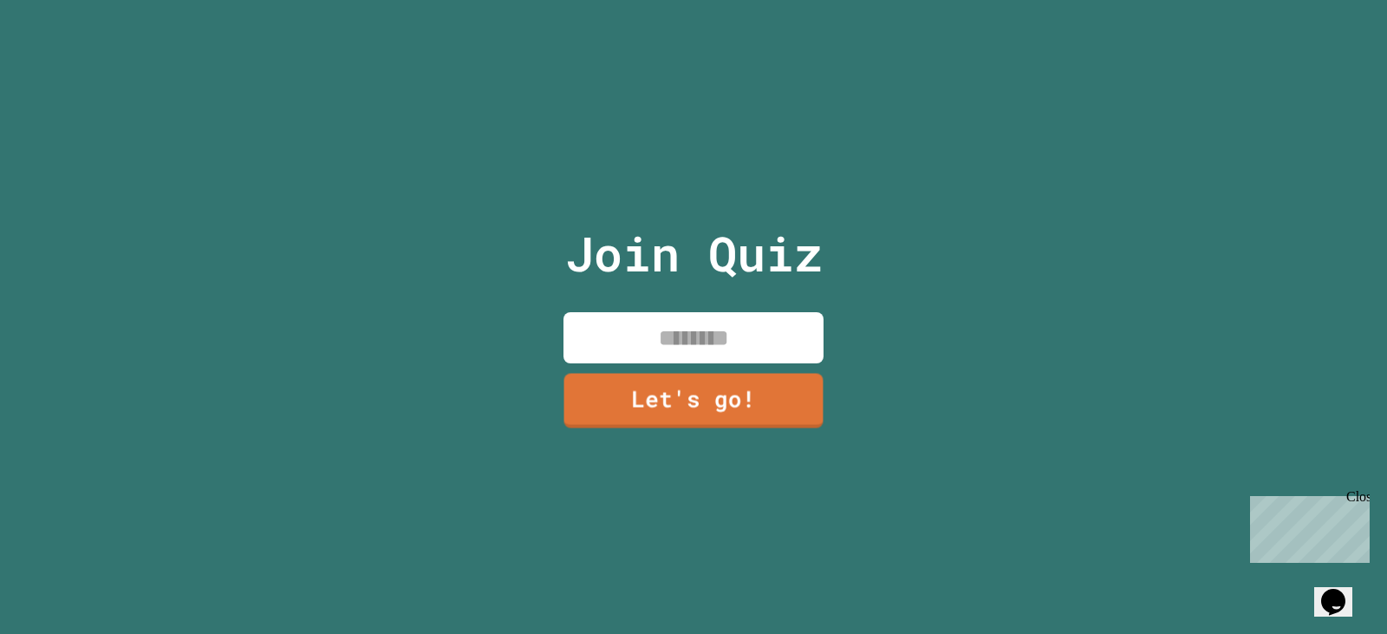
click at [722, 319] on input at bounding box center [694, 337] width 260 height 51
type input "****"
click at [734, 387] on link "Let's go!" at bounding box center [694, 398] width 260 height 57
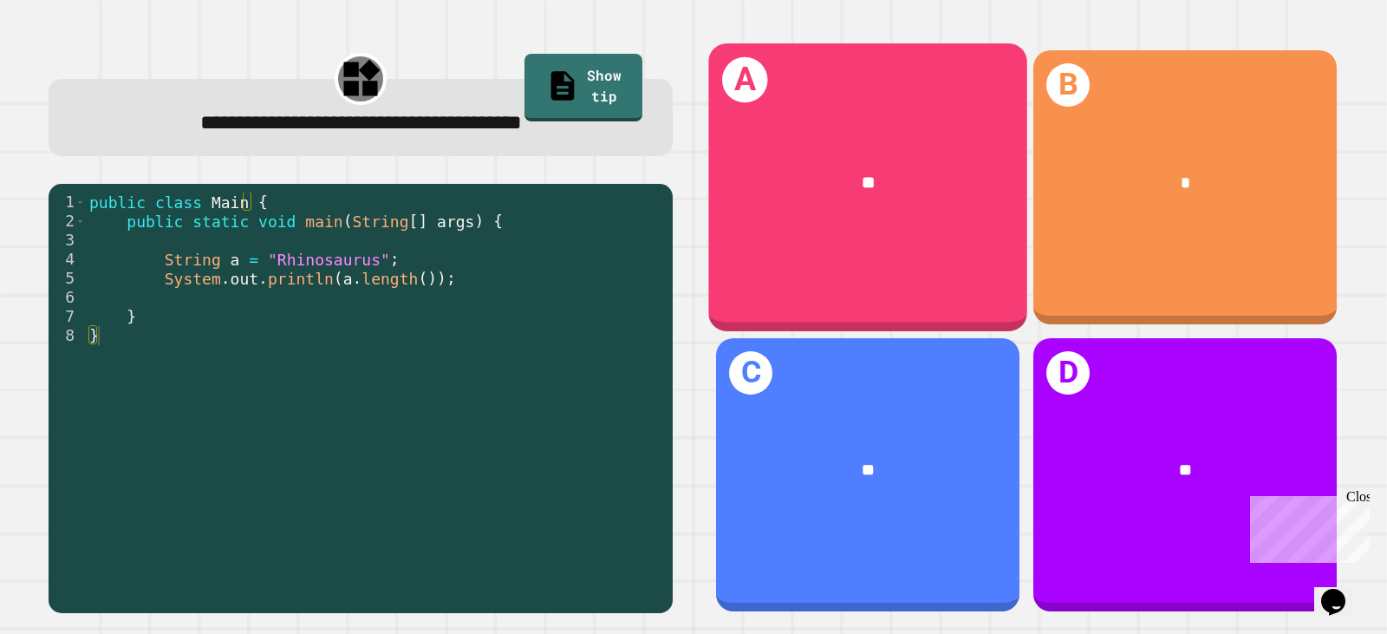
click at [973, 203] on div "**" at bounding box center [867, 182] width 319 height 95
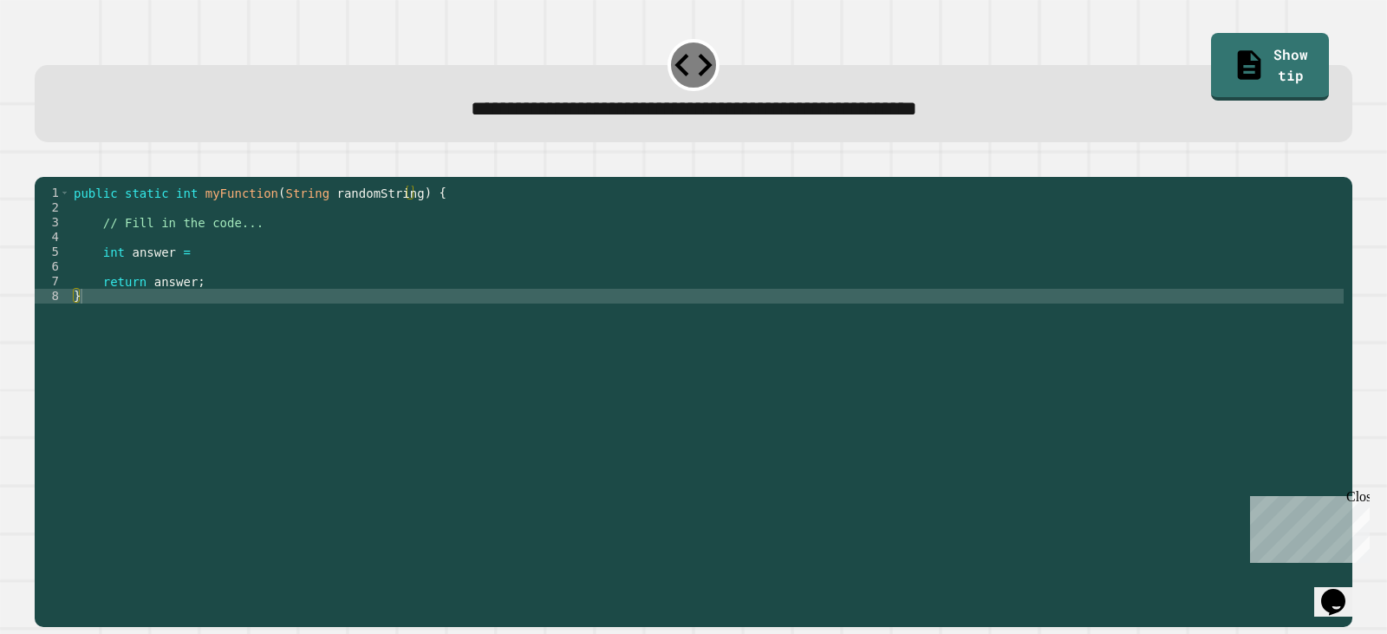
click at [271, 294] on div "public static int myFunction ( String randomString ) { // Fill in the code... i…" at bounding box center [707, 385] width 1274 height 398
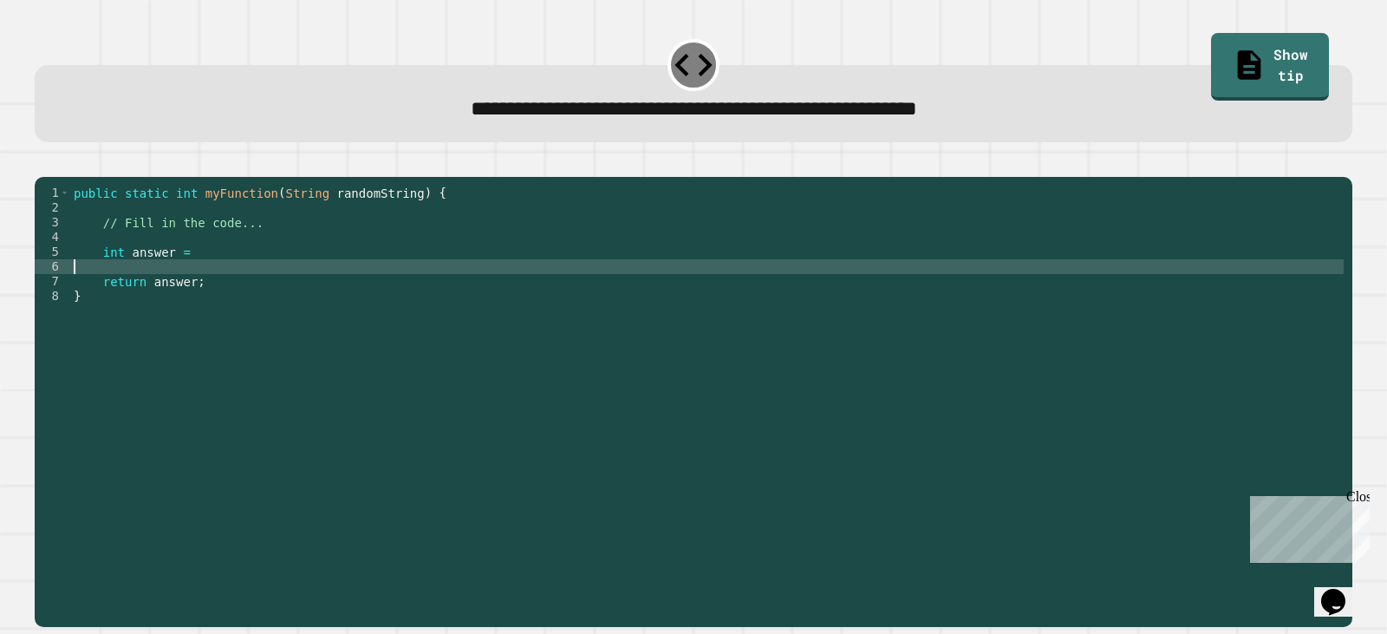
click at [282, 300] on div "public static int myFunction ( String randomString ) { // Fill in the code... i…" at bounding box center [707, 385] width 1274 height 398
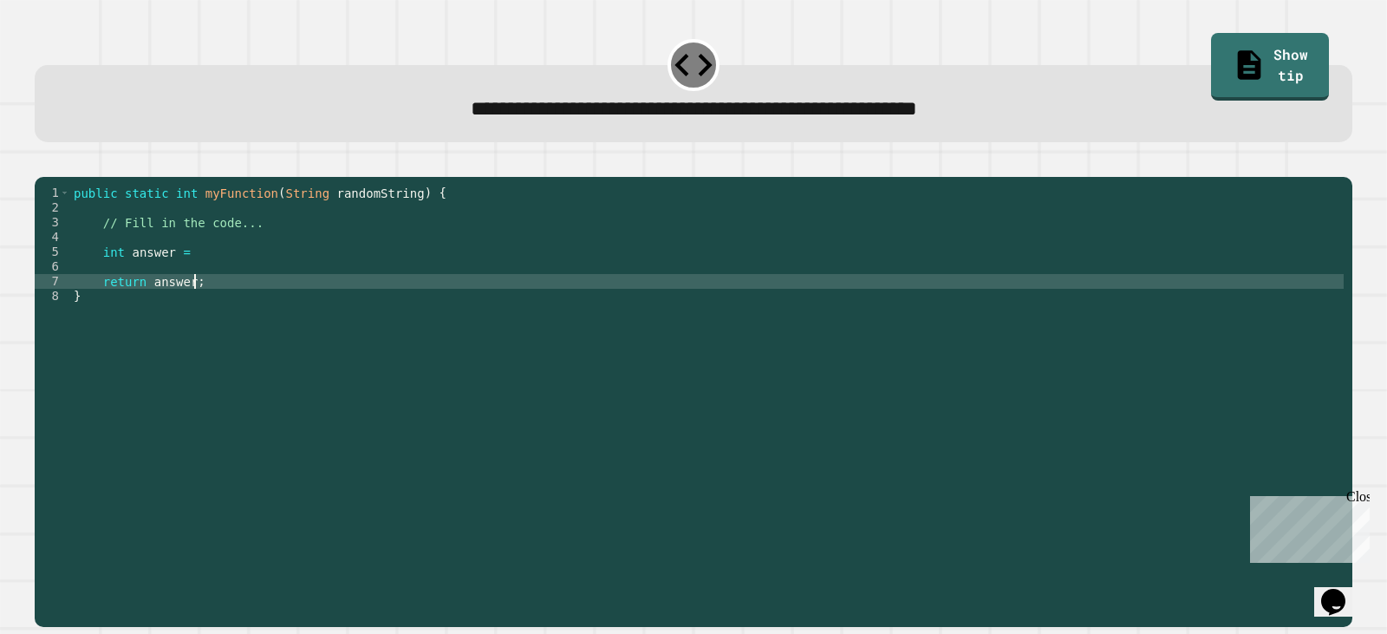
type textarea "**********"
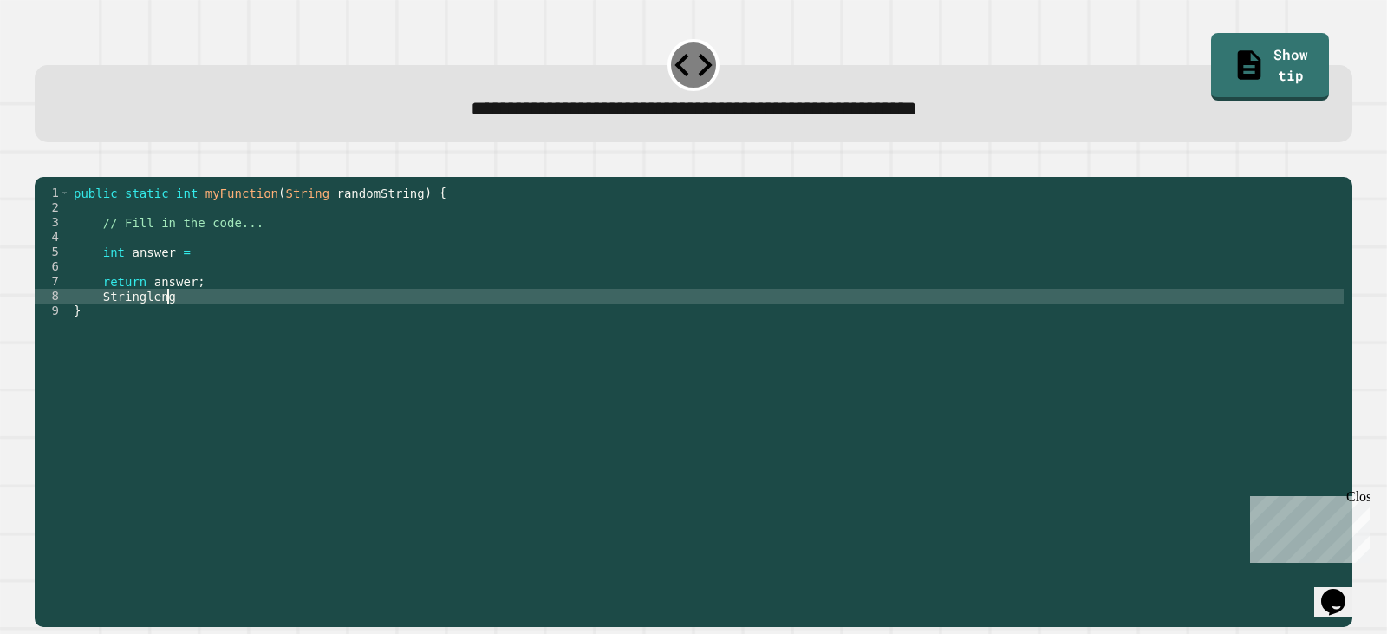
scroll to position [0, 6]
type textarea "*"
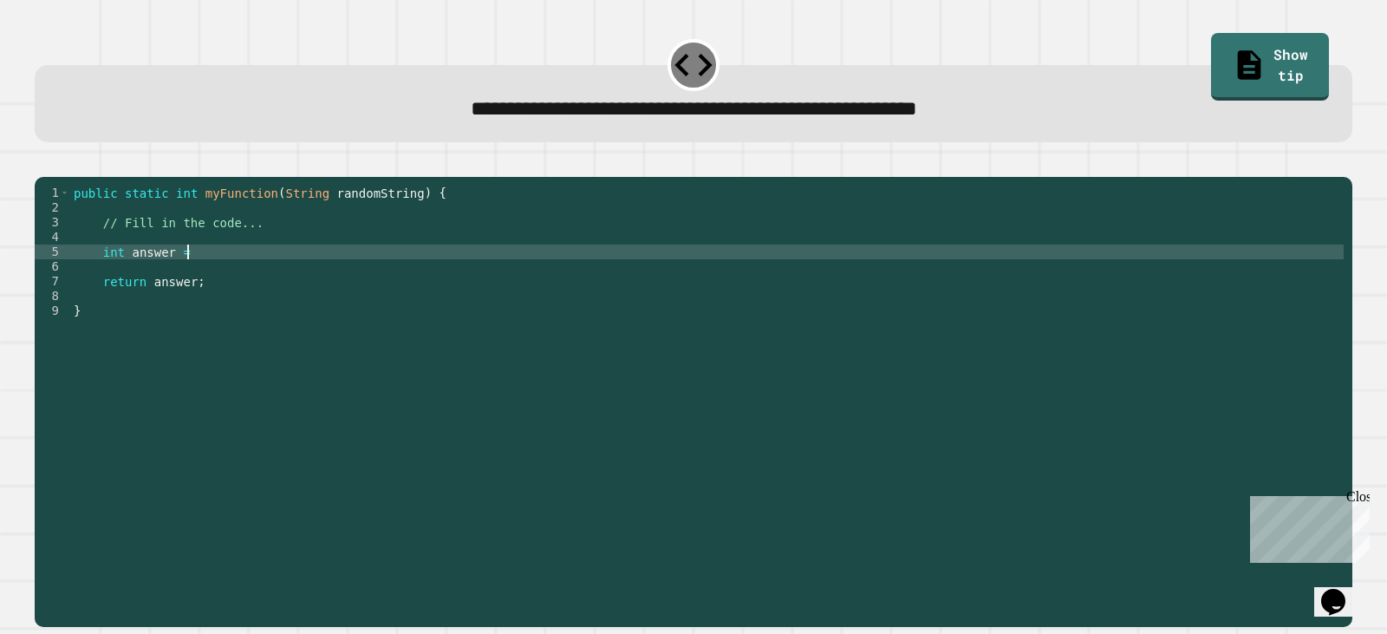
click at [215, 271] on div "public static int myFunction ( String randomString ) { // Fill in the code... i…" at bounding box center [707, 385] width 1274 height 398
click at [54, 159] on div at bounding box center [694, 166] width 1318 height 21
click at [329, 280] on div "public static int myFunction ( String randomString ) { // Fill in the code... i…" at bounding box center [707, 385] width 1274 height 398
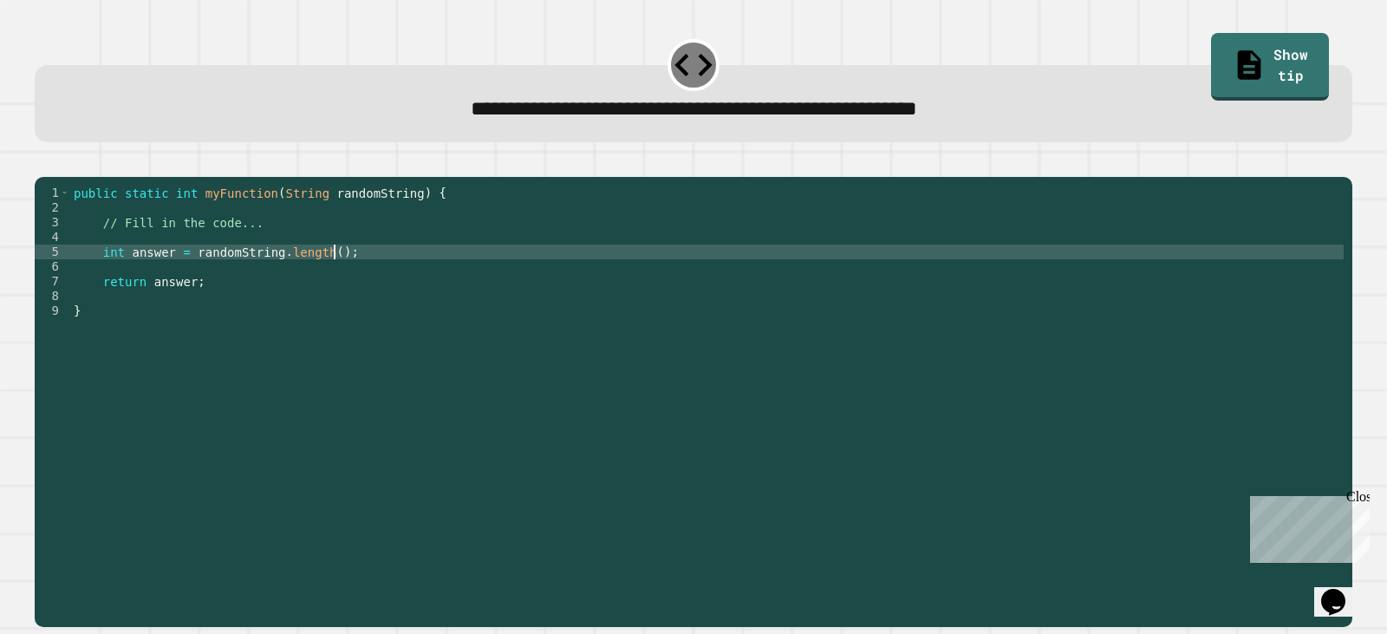
type textarea "**********"
click at [43, 162] on icon "button" at bounding box center [43, 162] width 0 height 0
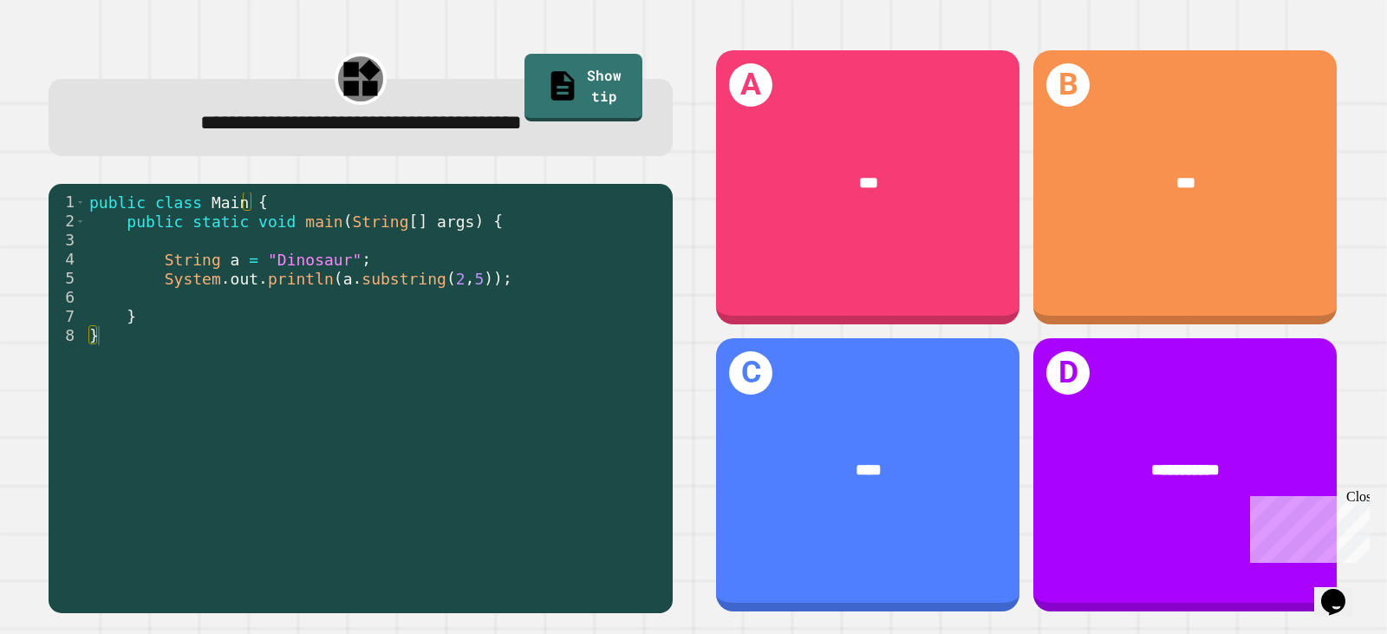
click at [272, 260] on div "public class Main { public static void main ( String [ ] args ) { String a = "D…" at bounding box center [375, 392] width 578 height 401
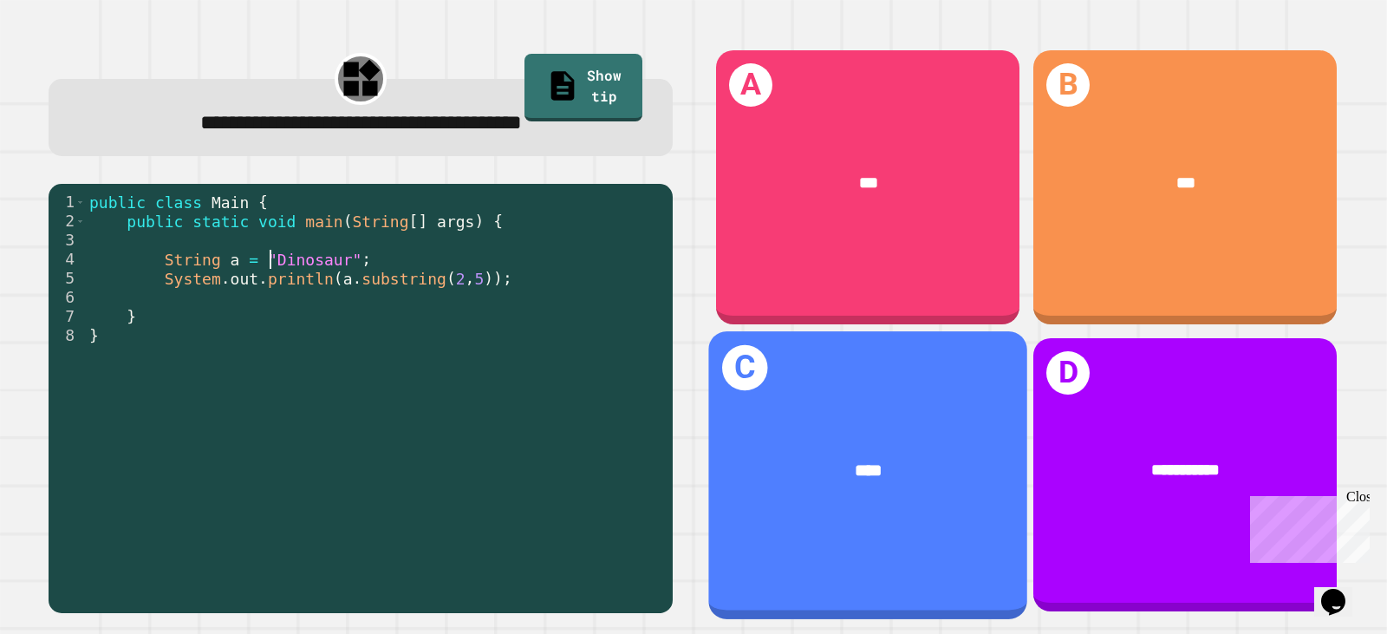
click at [944, 387] on div "C ****" at bounding box center [867, 474] width 319 height 287
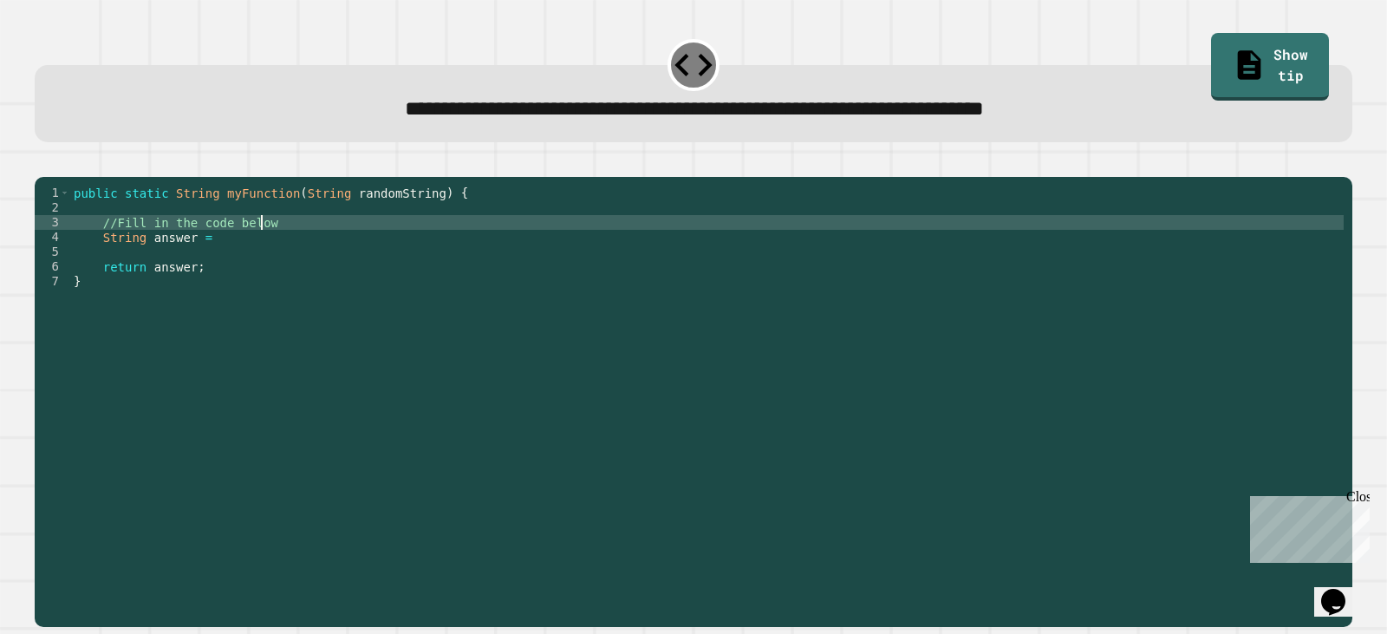
click at [308, 253] on div "public static String myFunction ( String randomString ) { //Fill in the code be…" at bounding box center [707, 385] width 1274 height 398
click at [287, 275] on div "public static String myFunction ( String randomString ) { //Fill in the code be…" at bounding box center [707, 385] width 1274 height 398
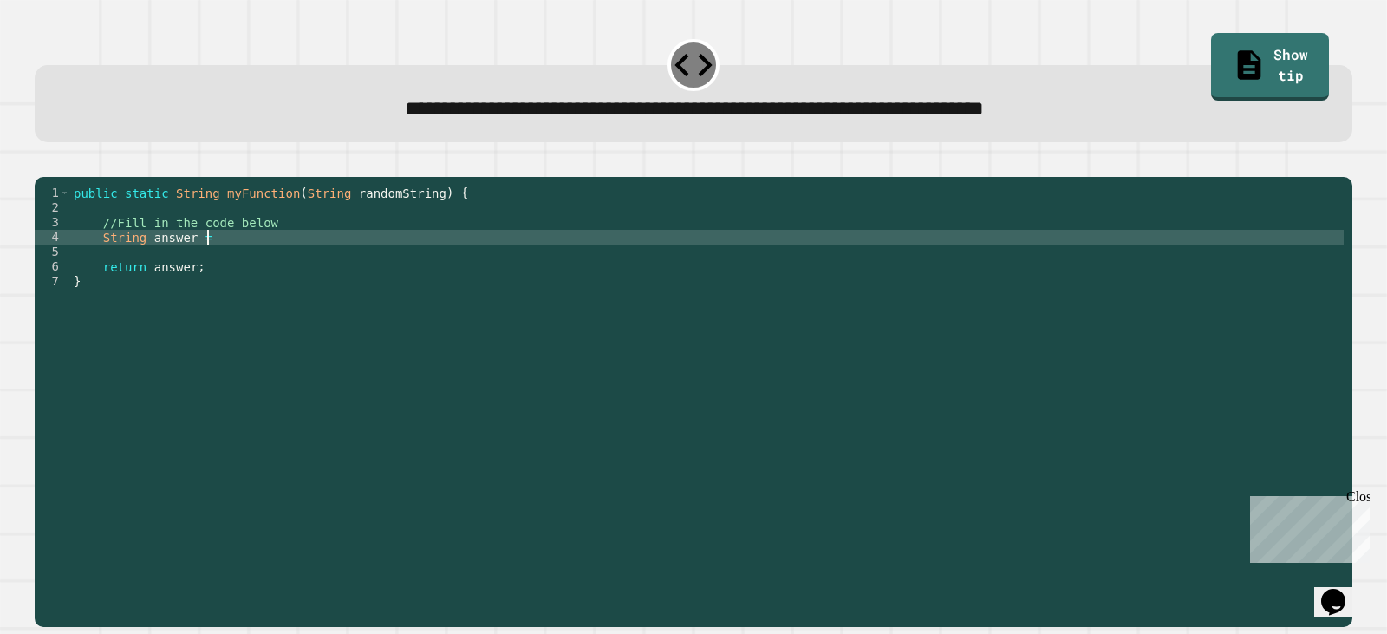
click at [301, 258] on div "public static String myFunction ( String randomString ) { //Fill in the code be…" at bounding box center [707, 385] width 1274 height 398
click at [43, 162] on icon "button" at bounding box center [43, 162] width 0 height 0
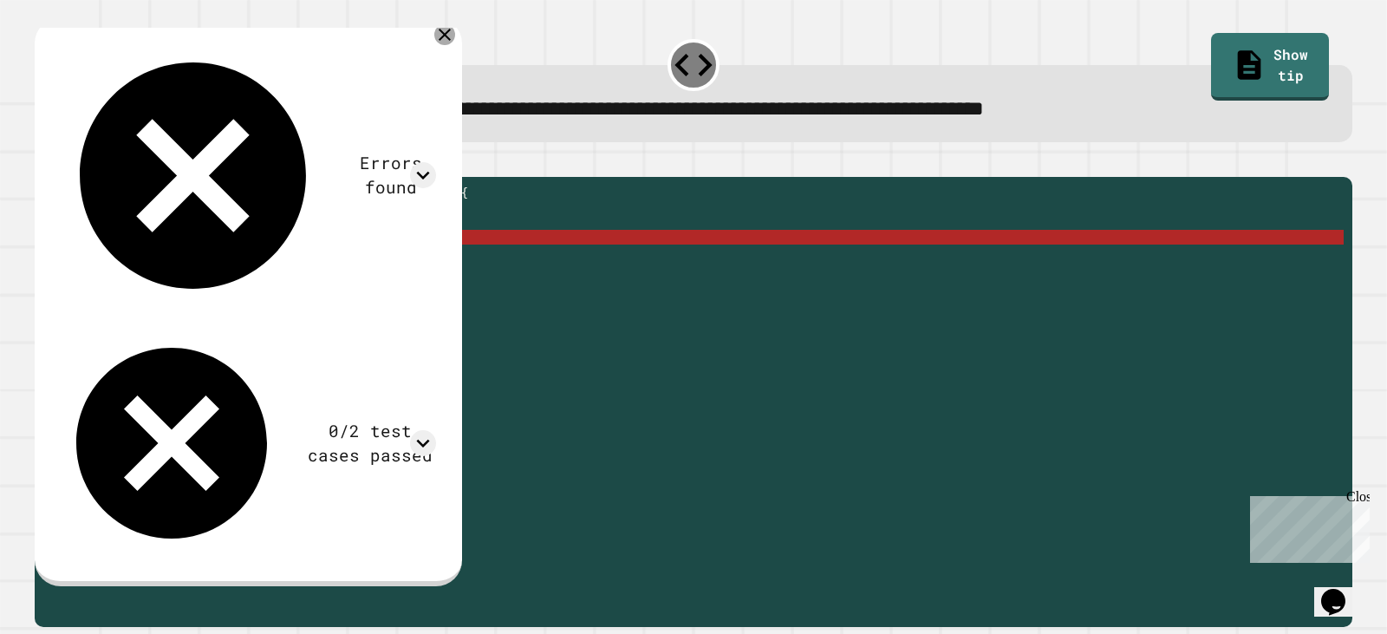
click at [455, 35] on icon at bounding box center [444, 34] width 21 height 21
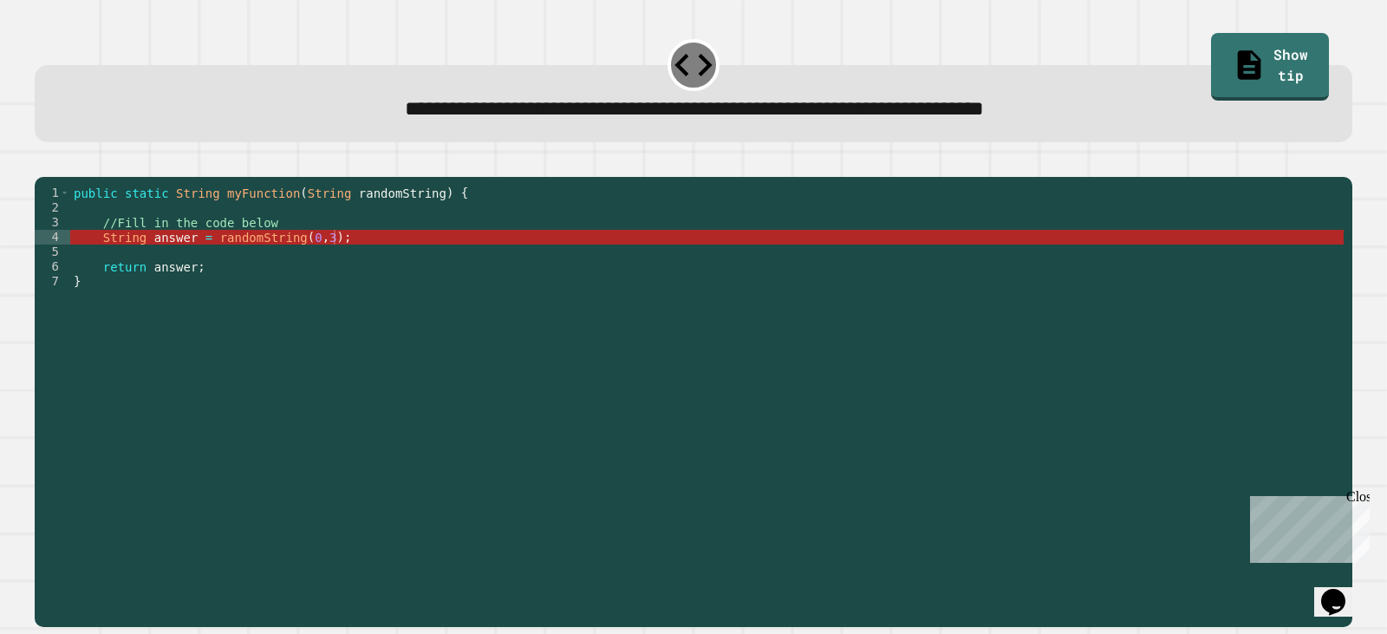
click at [322, 265] on div "public static String myFunction ( String randomString ) { //Fill in the code be…" at bounding box center [707, 385] width 1274 height 398
click at [287, 268] on div "public static String myFunction ( String randomString ) { //Fill in the code be…" at bounding box center [707, 385] width 1274 height 398
click at [325, 258] on div "public static String myFunction ( String randomString ) { //Fill in the code be…" at bounding box center [707, 385] width 1274 height 398
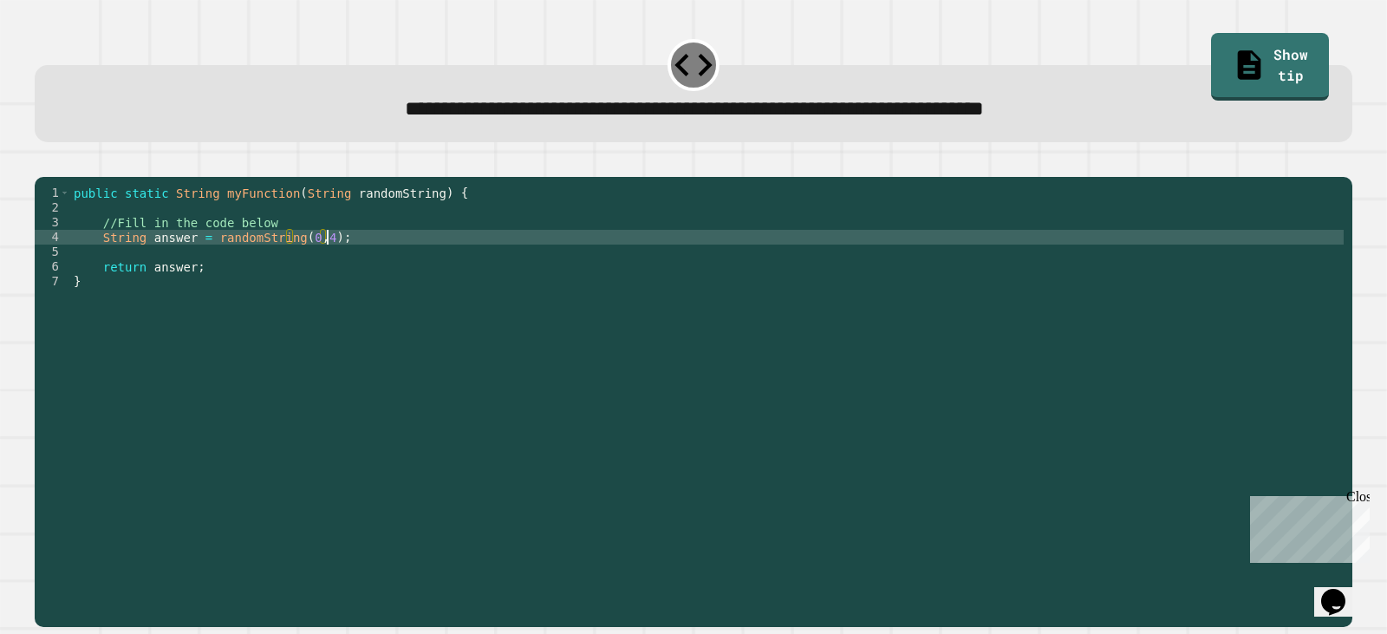
click at [60, 174] on icon "button" at bounding box center [55, 172] width 10 height 12
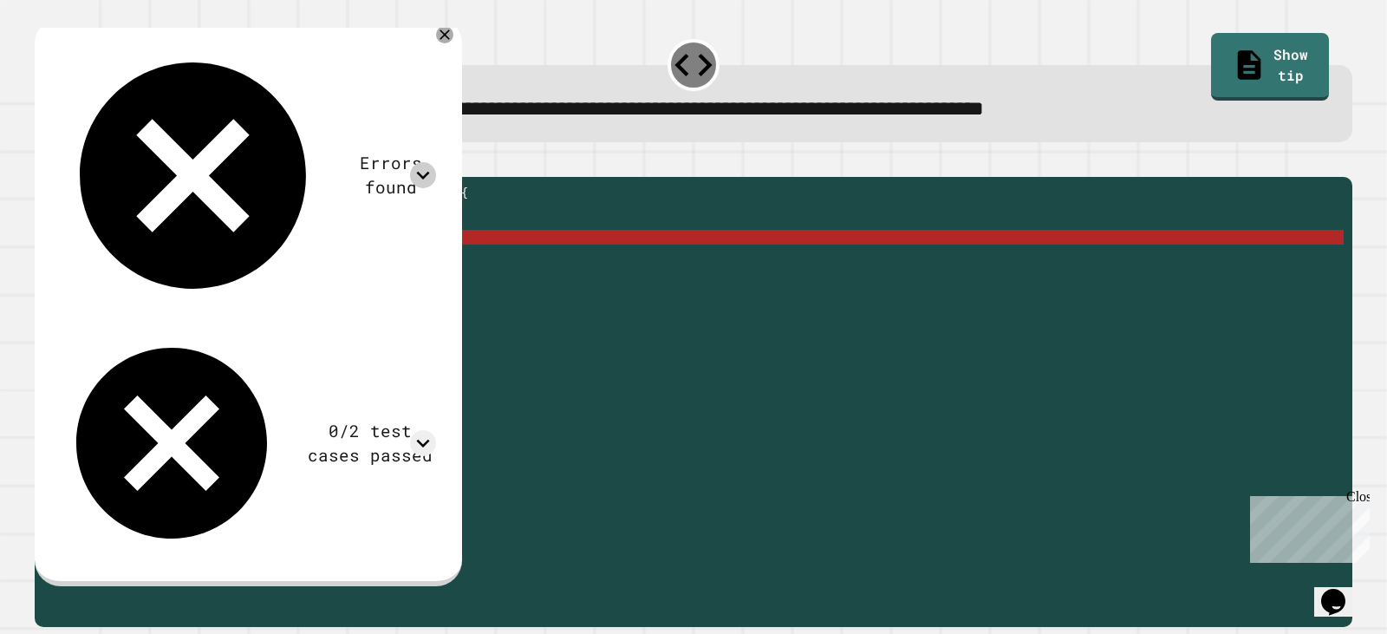
click at [436, 162] on icon at bounding box center [423, 175] width 26 height 26
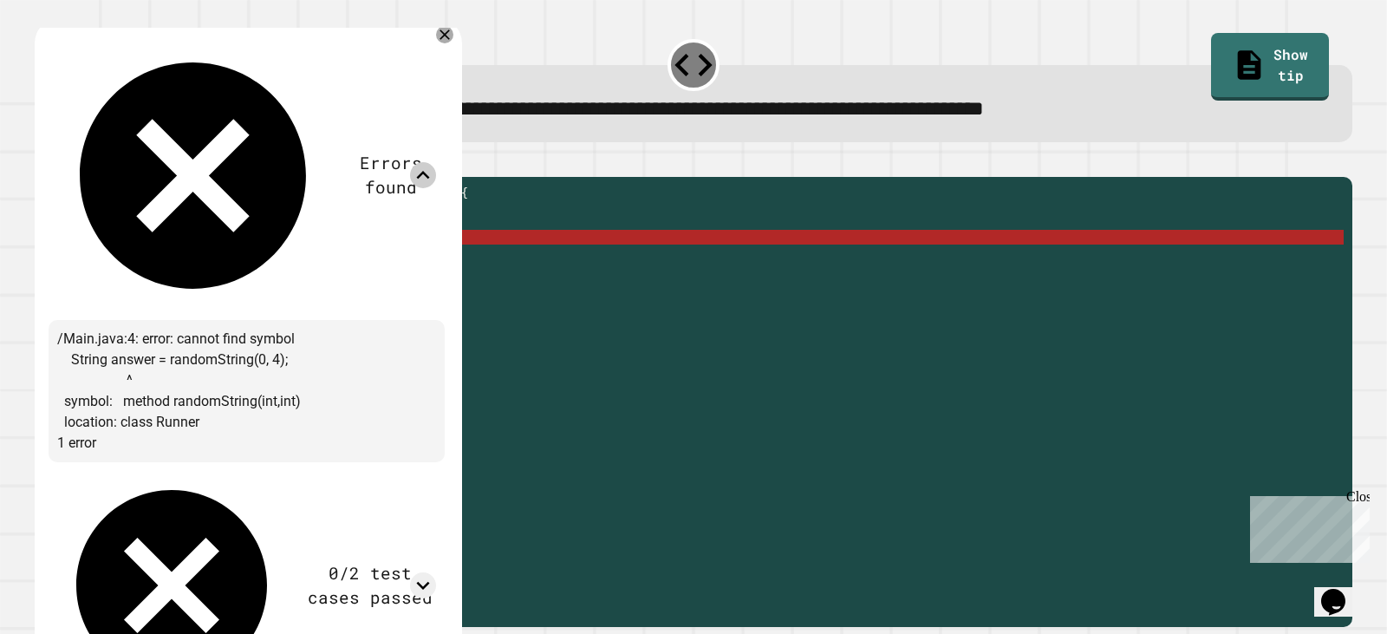
click at [436, 162] on icon at bounding box center [423, 175] width 26 height 26
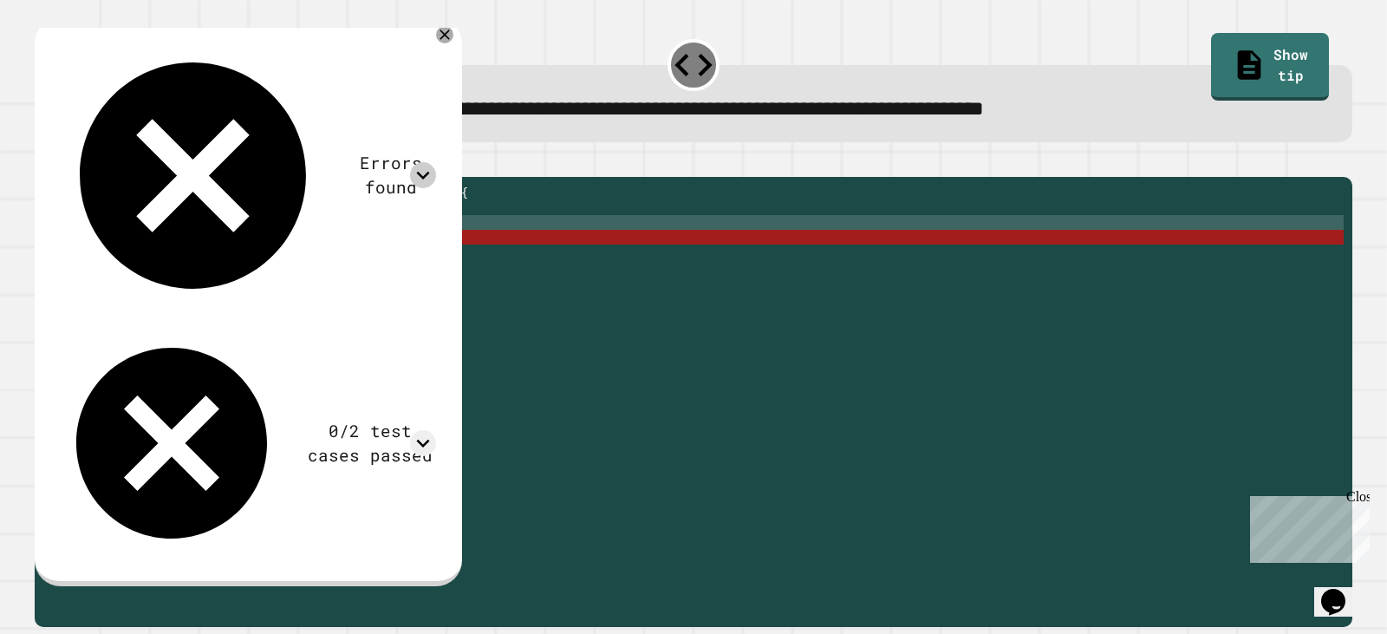
click at [292, 246] on div "public static String myFunction ( String randomString ) { //Fill in the code be…" at bounding box center [707, 385] width 1274 height 398
type textarea "**********"
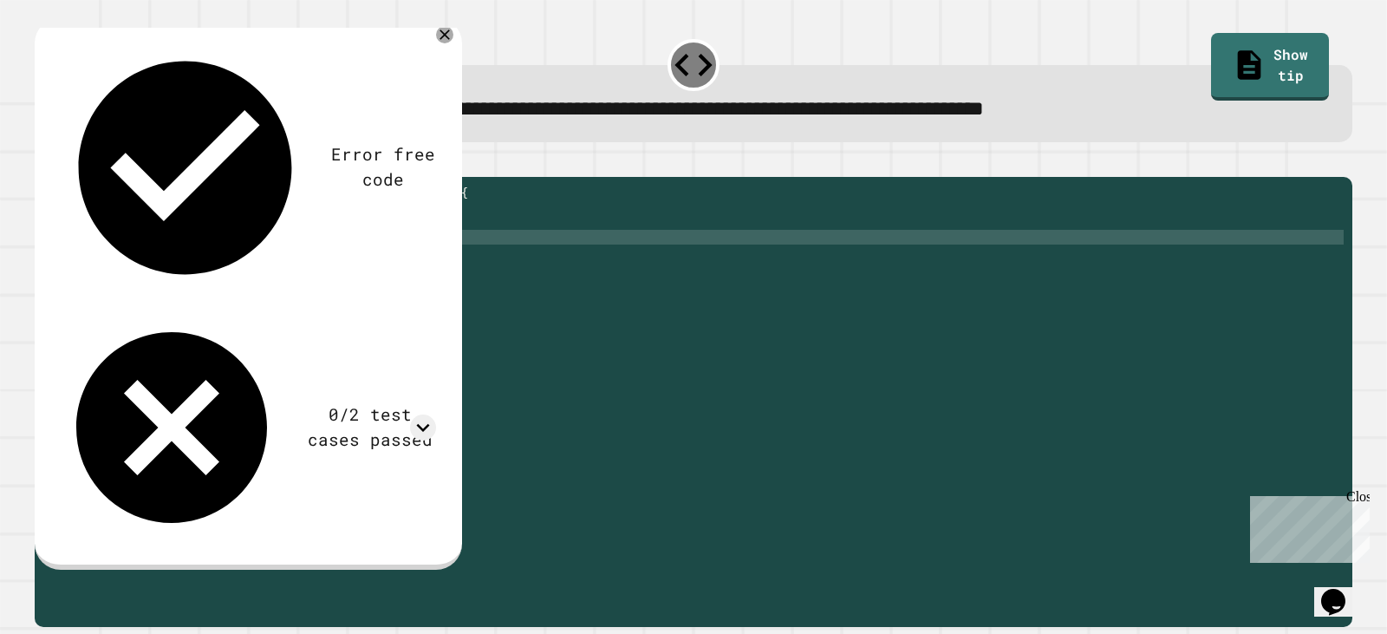
scroll to position [0, 10]
click at [285, 281] on div "public static String myFunction ( String randomString ) { //Fill in the code be…" at bounding box center [707, 385] width 1274 height 398
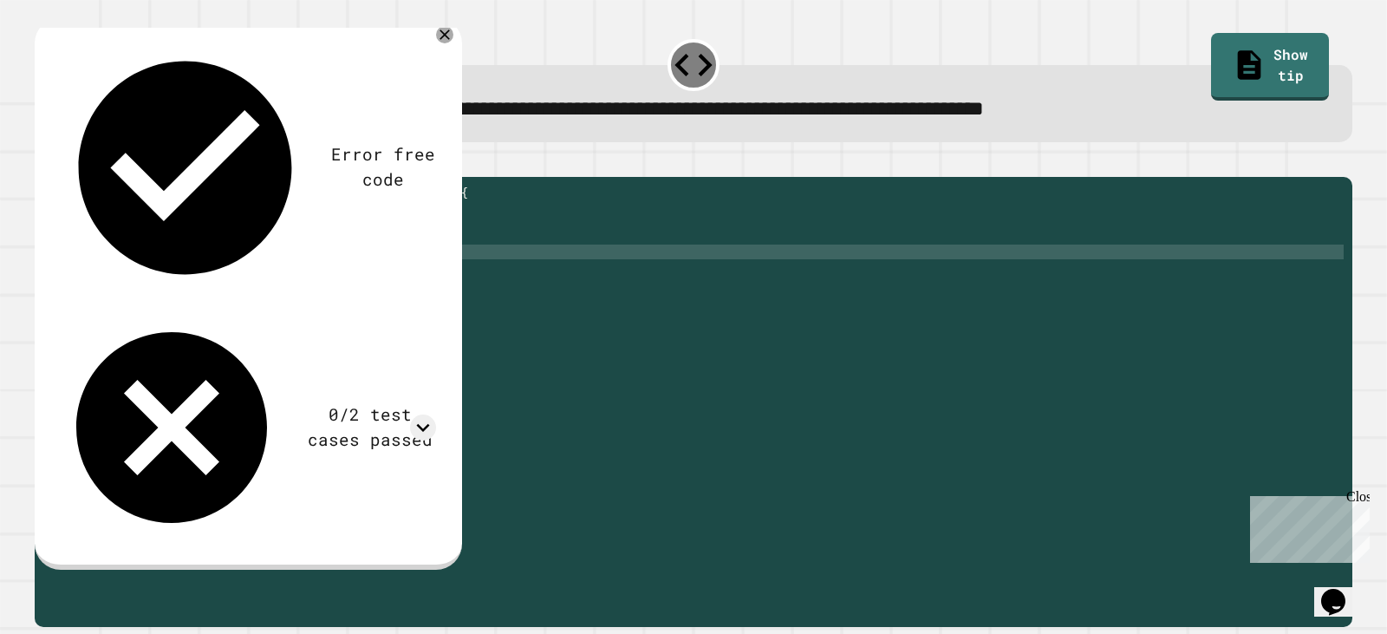
scroll to position [0, 20]
click at [43, 162] on button "button" at bounding box center [43, 162] width 0 height 0
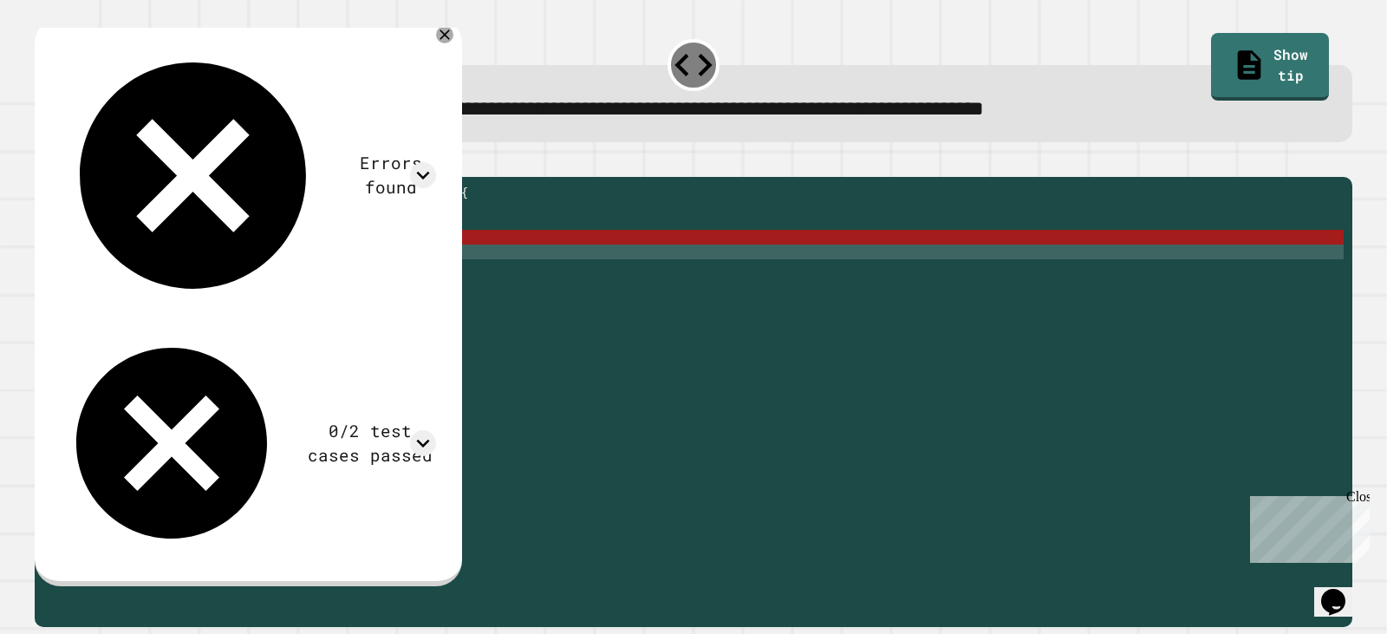
scroll to position [0, 10]
click at [202, 264] on div "public static String myFunction ( String randomString ) { //Fill in the code be…" at bounding box center [707, 385] width 1274 height 398
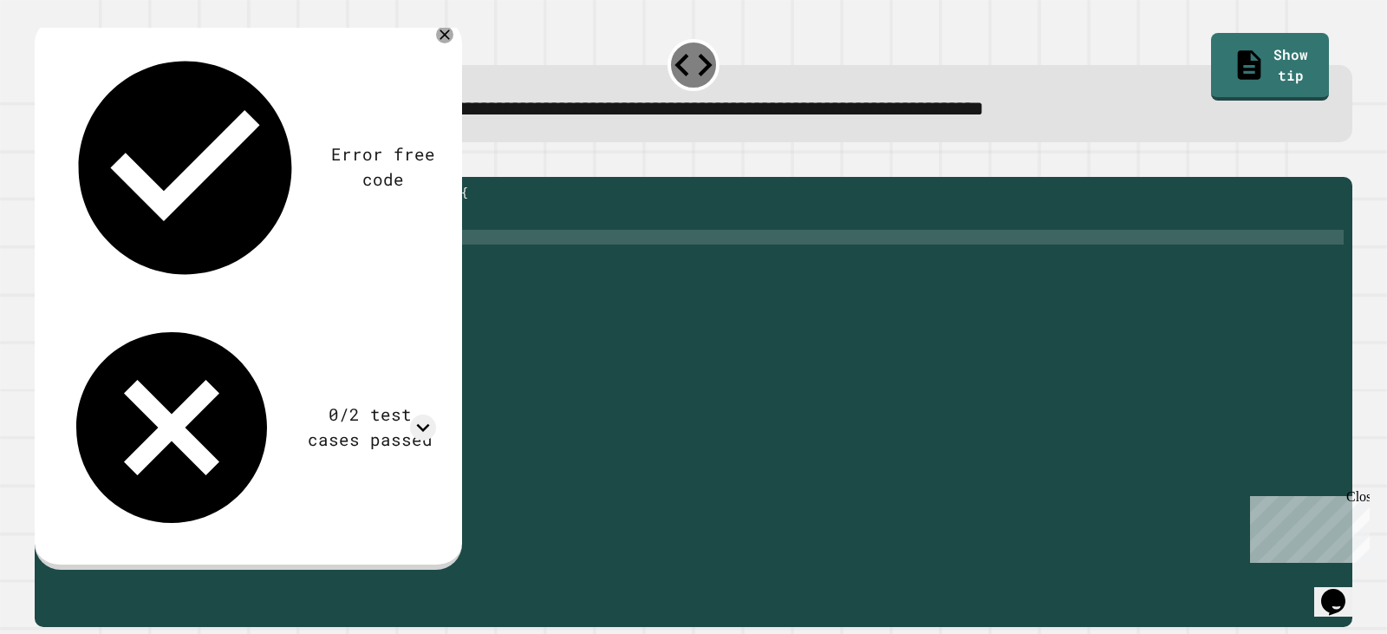
type textarea "**********"
click at [43, 162] on button "button" at bounding box center [43, 162] width 0 height 0
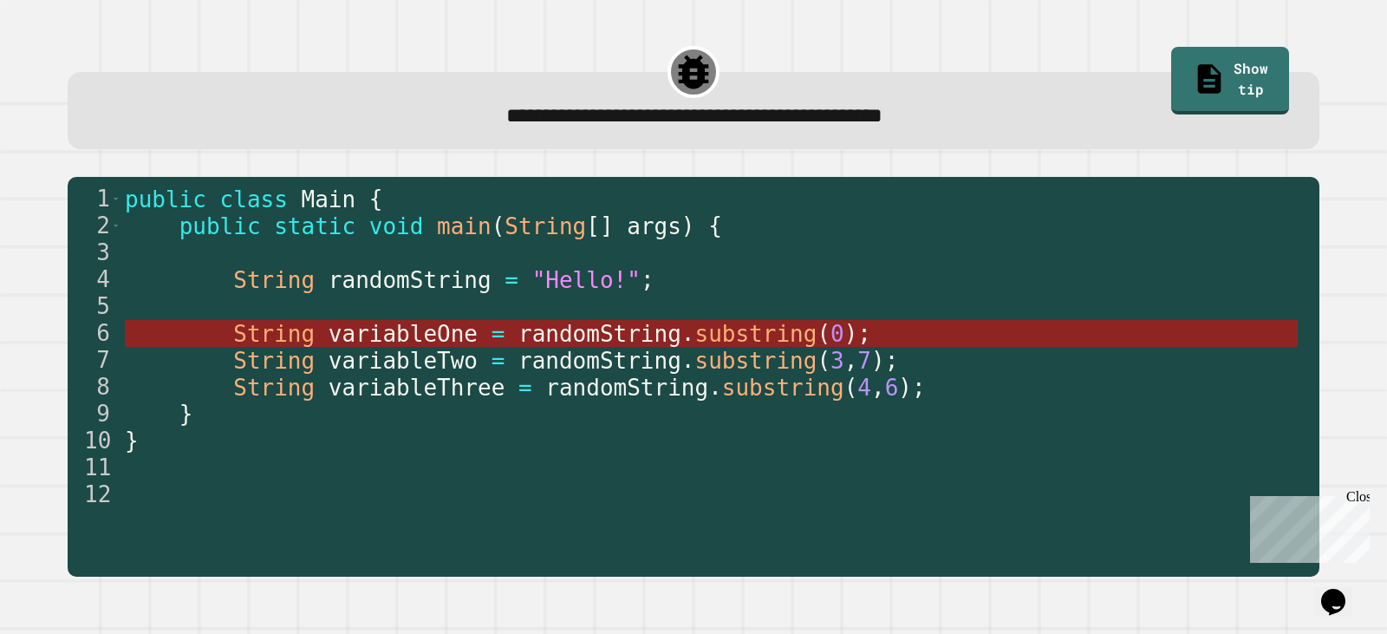
click at [519, 336] on span "randomString" at bounding box center [600, 334] width 163 height 26
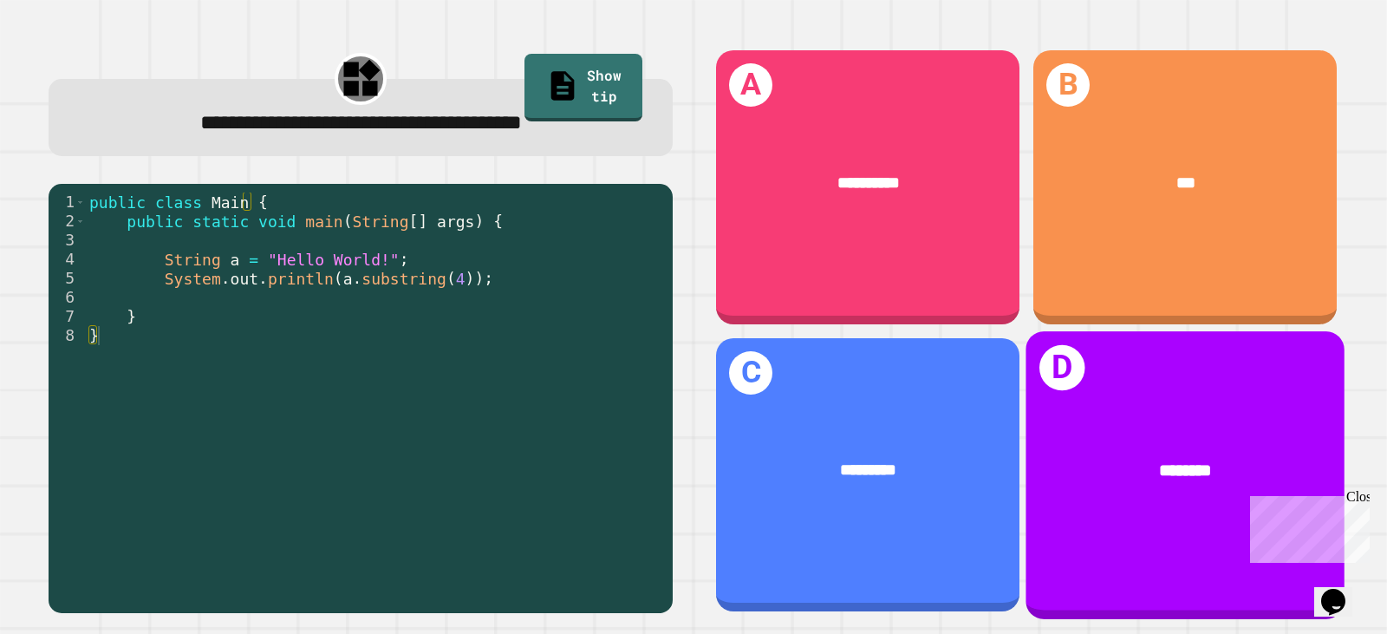
click at [1040, 361] on h1 "D" at bounding box center [1063, 367] width 46 height 46
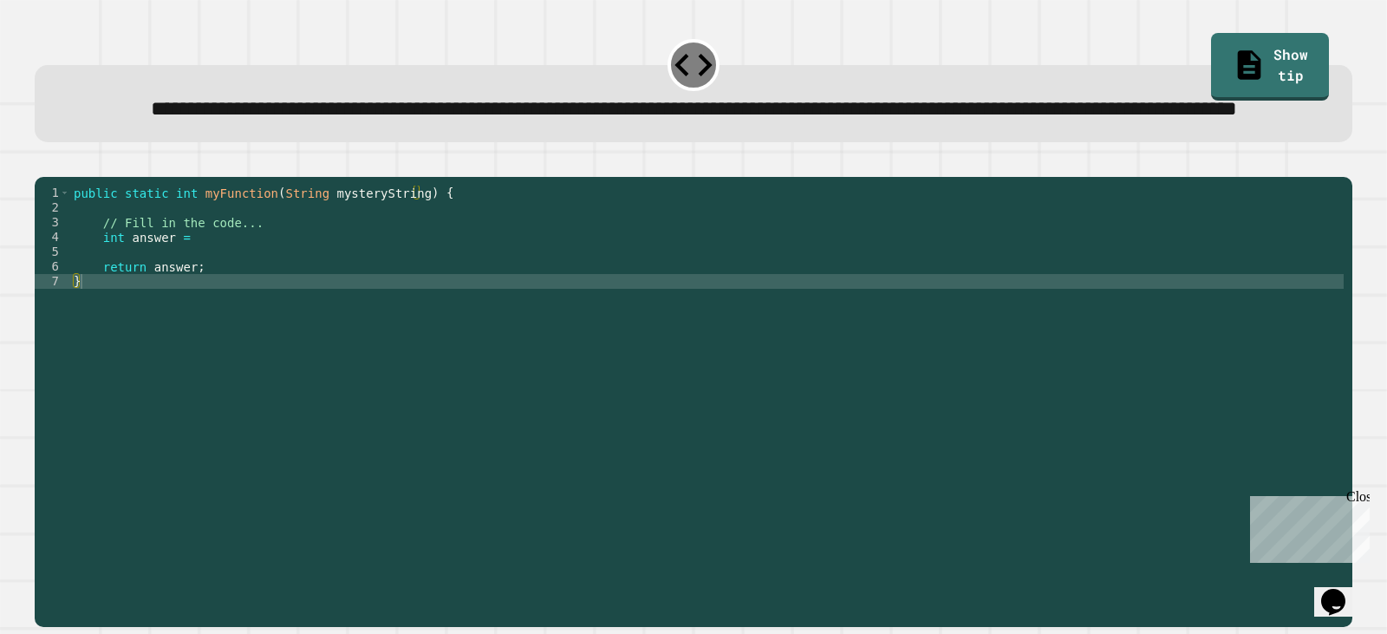
click at [404, 299] on div "public static int myFunction ( String mysteryString ) { // Fill in the code... …" at bounding box center [707, 363] width 1274 height 354
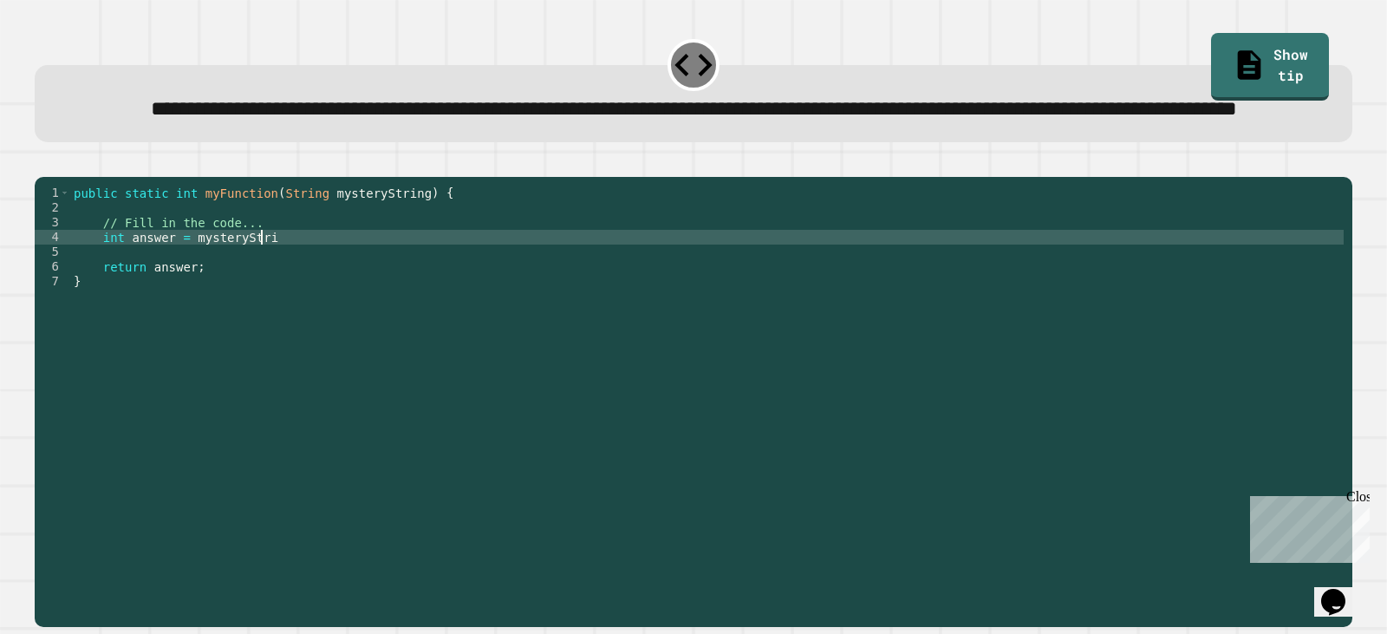
scroll to position [0, 13]
type textarea "**********"
click at [1272, 39] on link "Show tip" at bounding box center [1269, 65] width 119 height 68
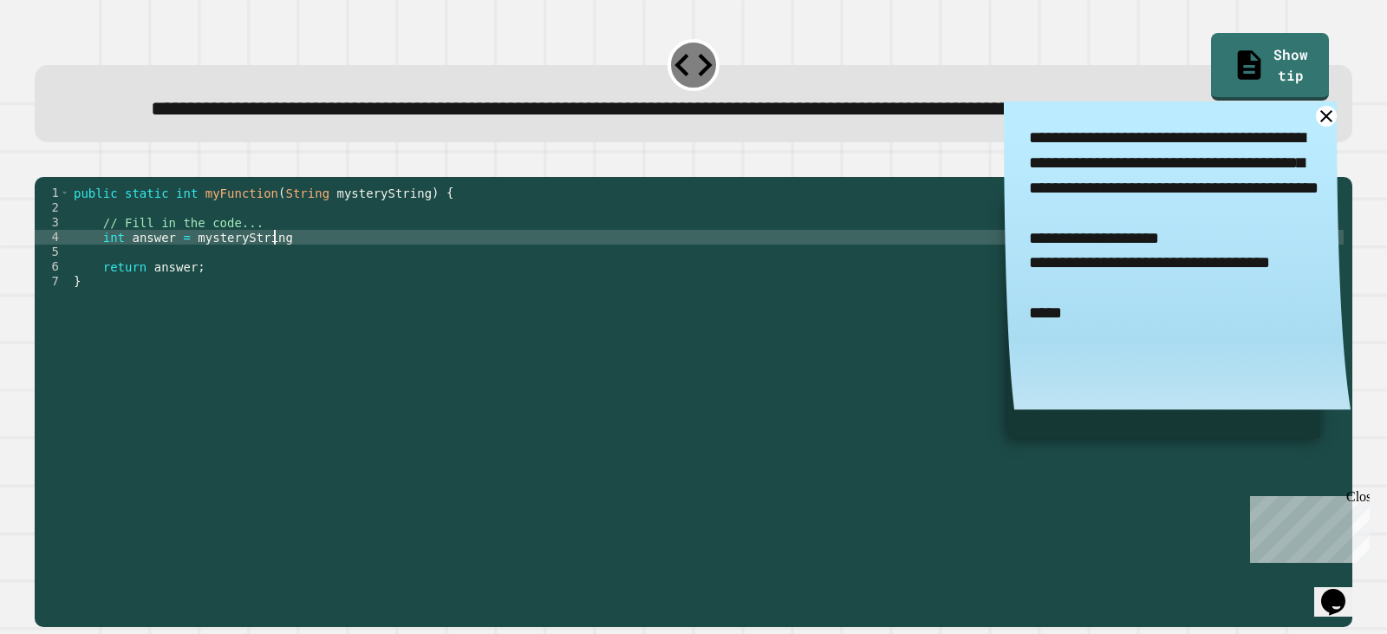
click at [317, 297] on div "public static int myFunction ( String mysteryString ) { // Fill in the code... …" at bounding box center [707, 363] width 1274 height 354
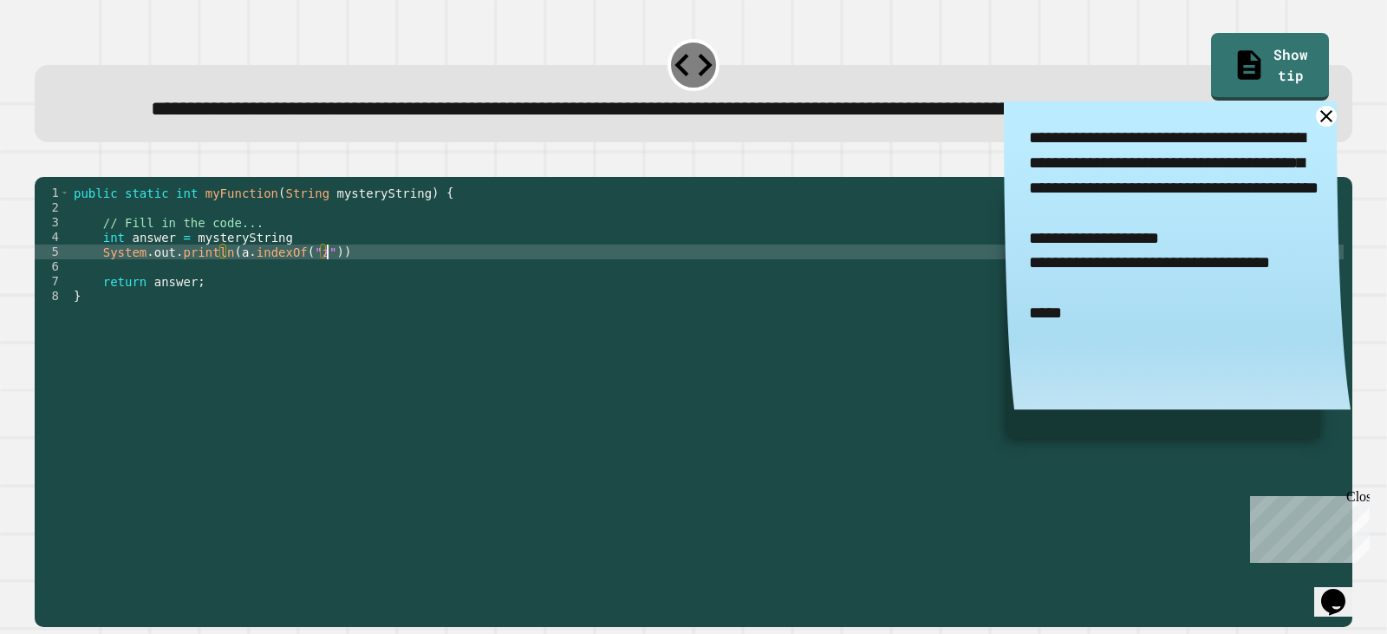
scroll to position [0, 17]
click at [37, 186] on div "**********" at bounding box center [694, 391] width 1332 height 485
click at [78, 177] on div at bounding box center [694, 166] width 1318 height 21
click at [43, 162] on button "button" at bounding box center [43, 162] width 0 height 0
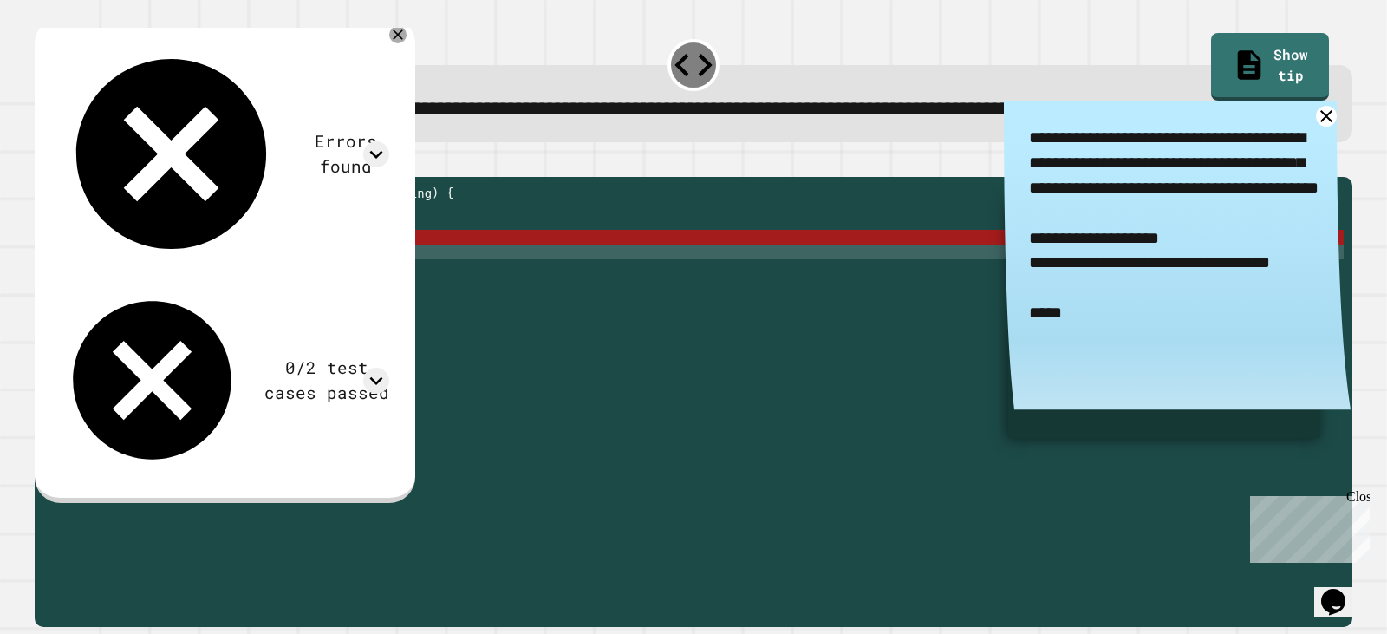
click at [234, 312] on div "public static int myFunction ( String mysteryString ) { // Fill in the code... …" at bounding box center [707, 363] width 1274 height 354
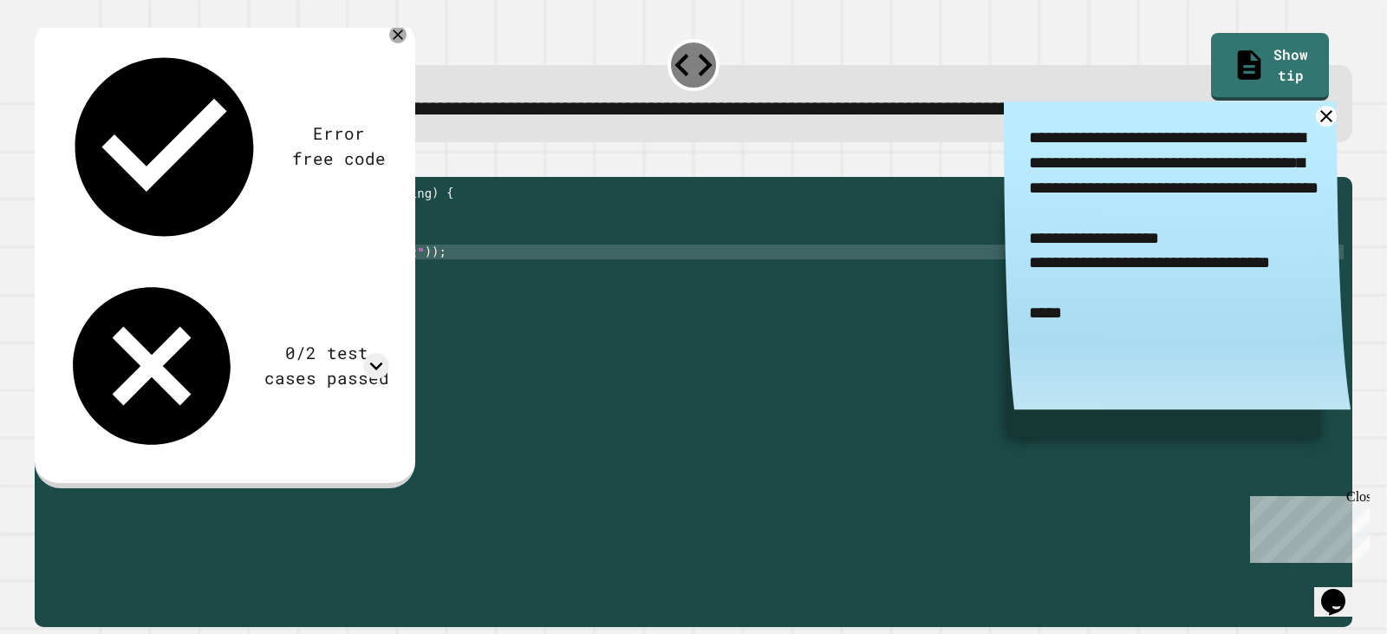
scroll to position [0, 16]
click at [57, 179] on icon "button" at bounding box center [55, 172] width 10 height 12
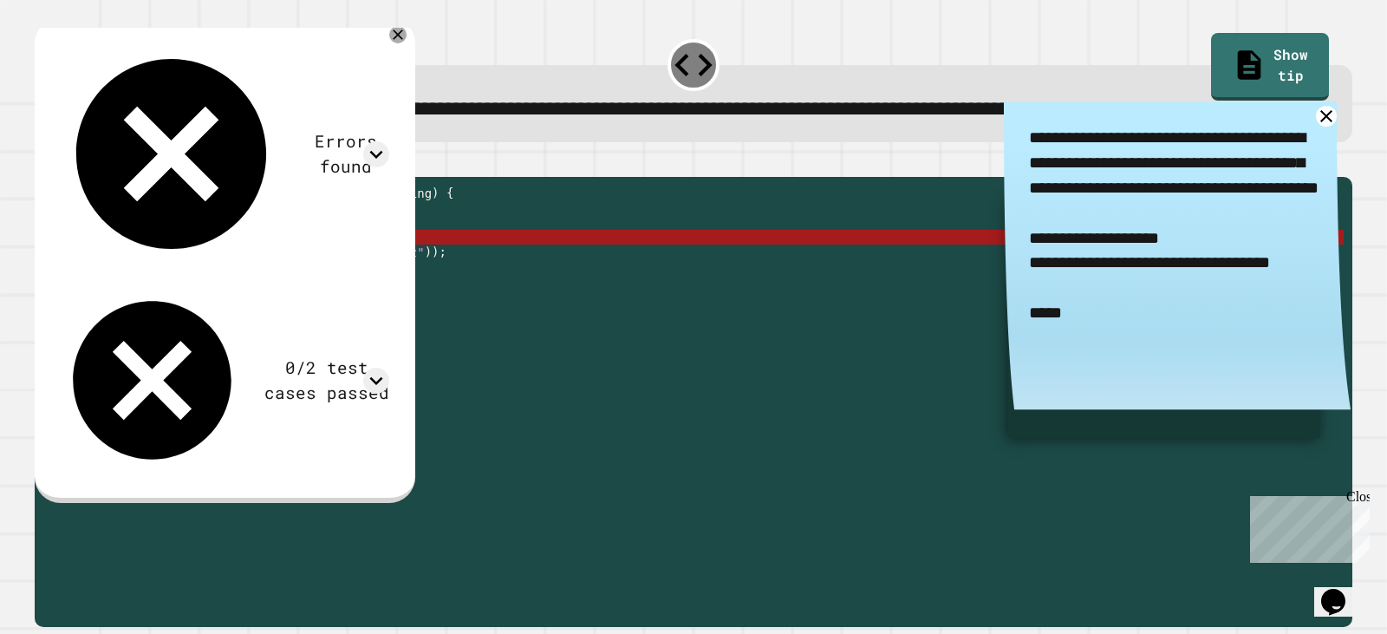
drag, startPoint x: 219, startPoint y: 314, endPoint x: 103, endPoint y: 307, distance: 116.4
click at [103, 307] on div "public static int myFunction ( String mysteryString ) { // Fill in the code... …" at bounding box center [707, 363] width 1274 height 354
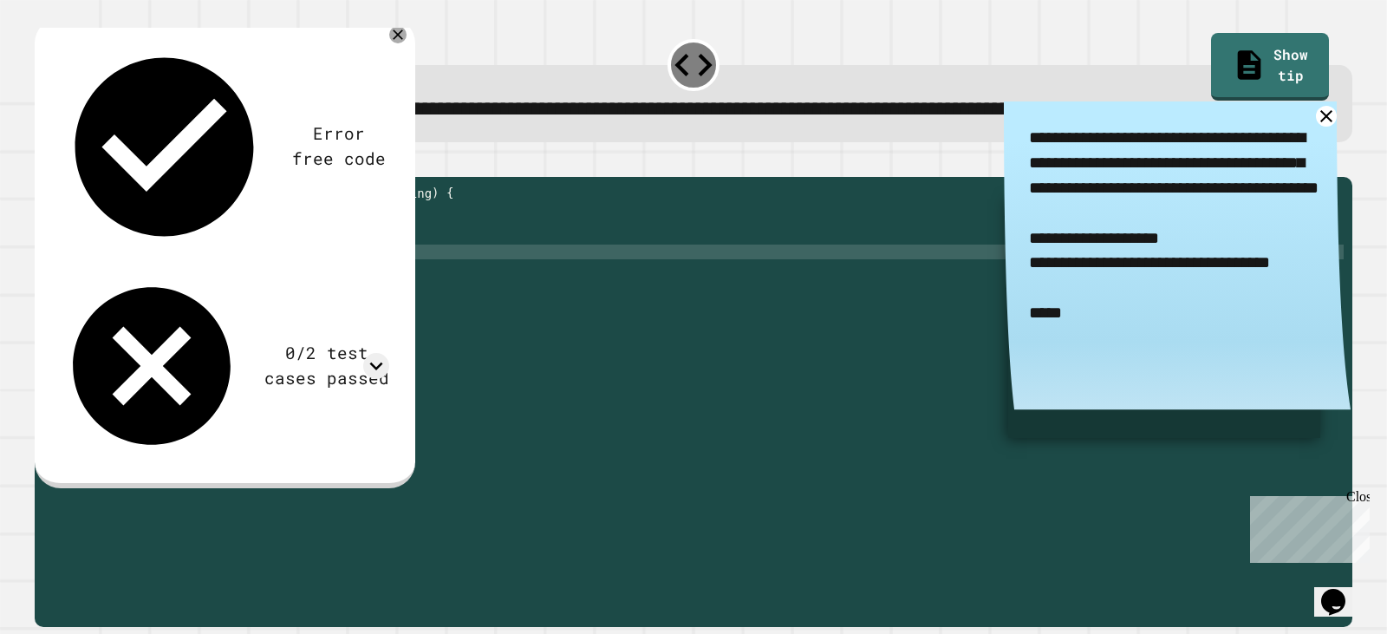
scroll to position [0, 6]
drag, startPoint x: 275, startPoint y: 291, endPoint x: 102, endPoint y: 293, distance: 172.6
click at [102, 293] on div "public static int myFunction ( String mysteryString ) { // Fill in the code... …" at bounding box center [707, 363] width 1274 height 354
type textarea "**********"
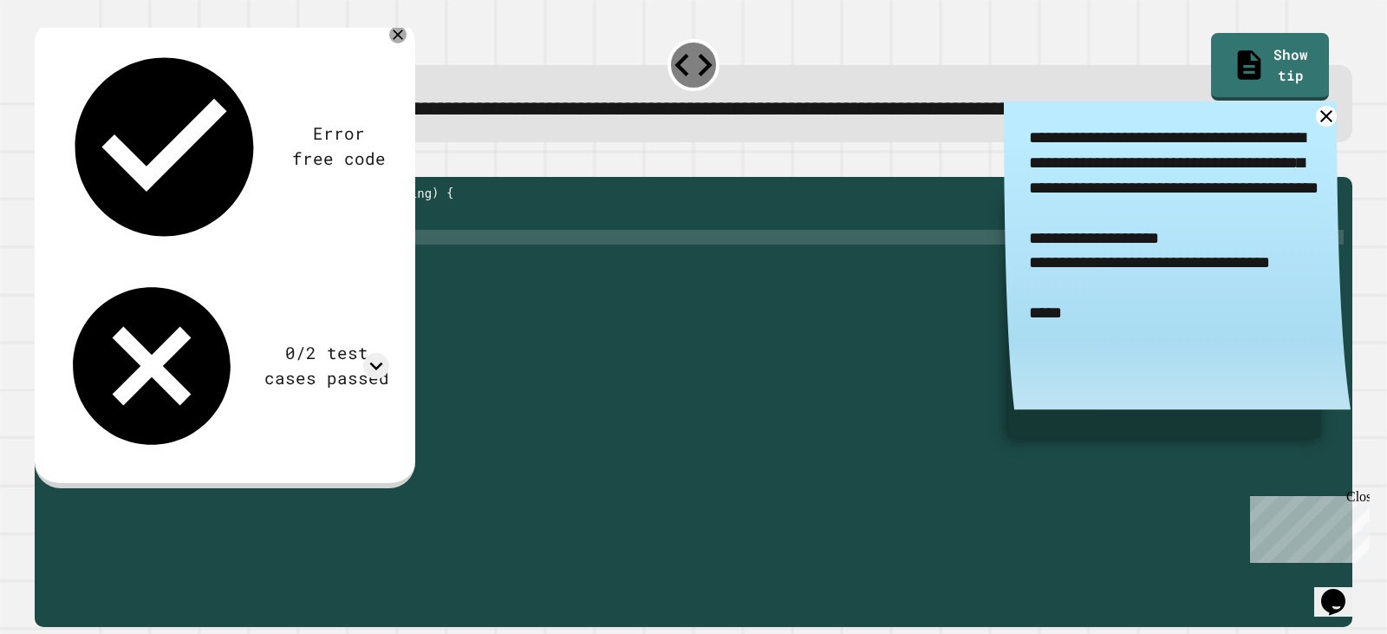
scroll to position [0, 0]
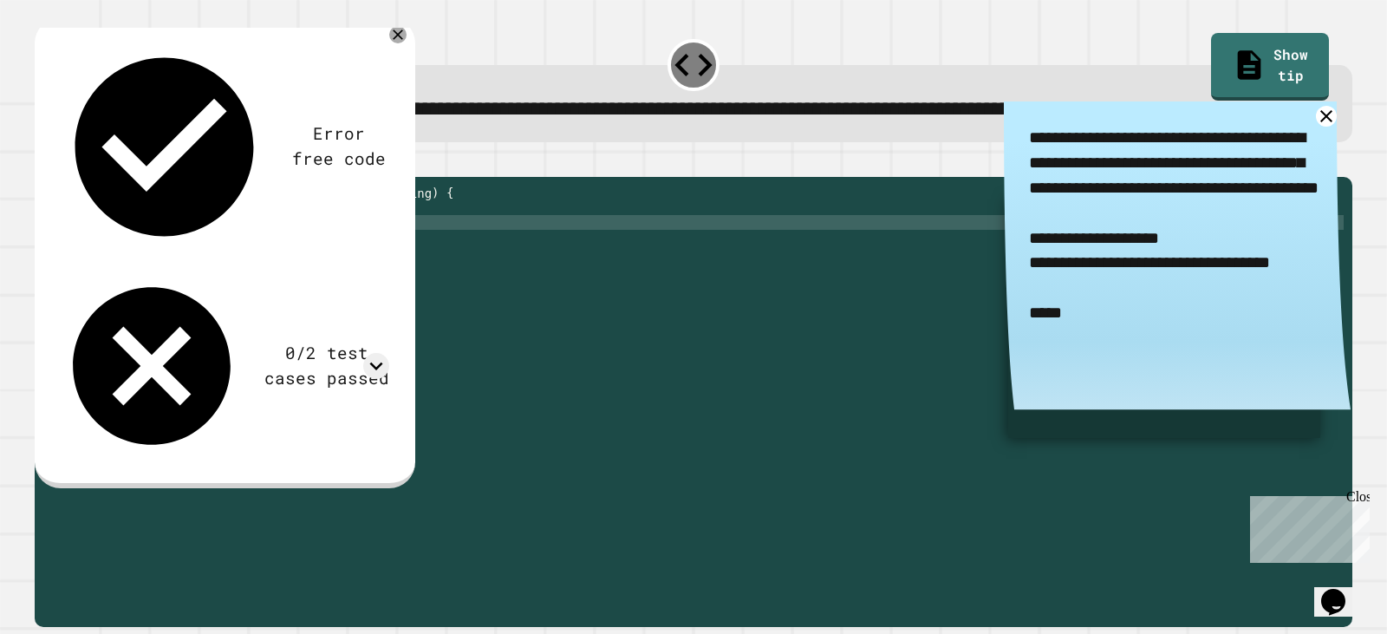
click at [74, 295] on div "public static int myFunction ( String mysteryString ) { // Fill in the code... …" at bounding box center [707, 363] width 1274 height 354
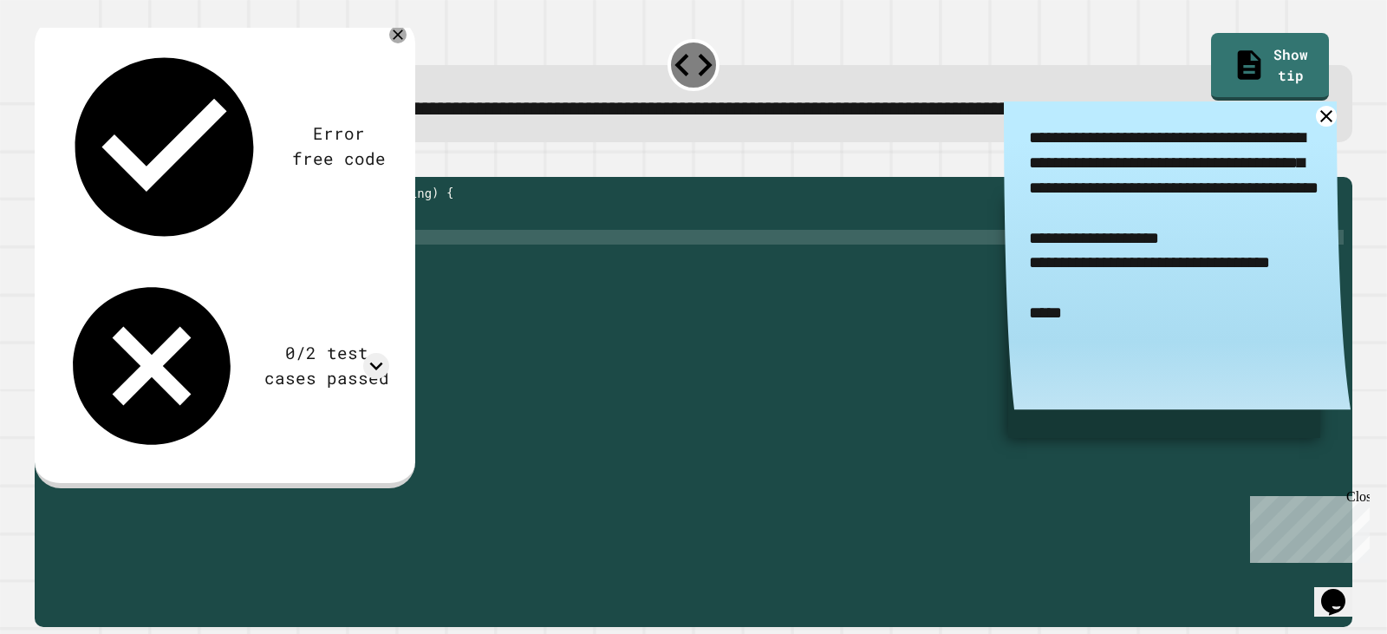
scroll to position [0, 2]
type textarea "**********"
click at [43, 162] on icon "button" at bounding box center [43, 162] width 0 height 0
